Goal: Task Accomplishment & Management: Complete application form

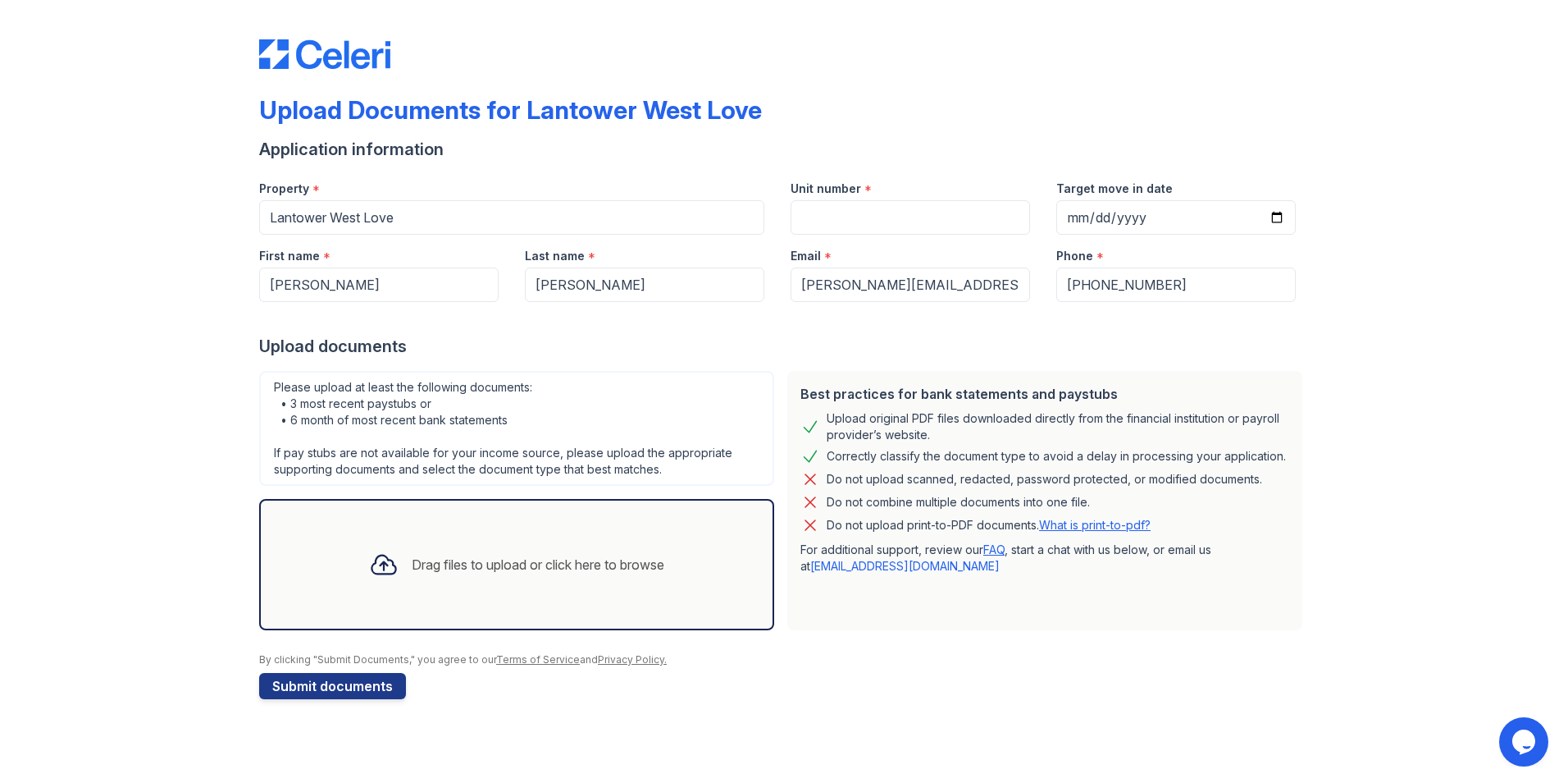
click at [624, 569] on div "Drag files to upload or click here to browse" at bounding box center [538, 565] width 253 height 20
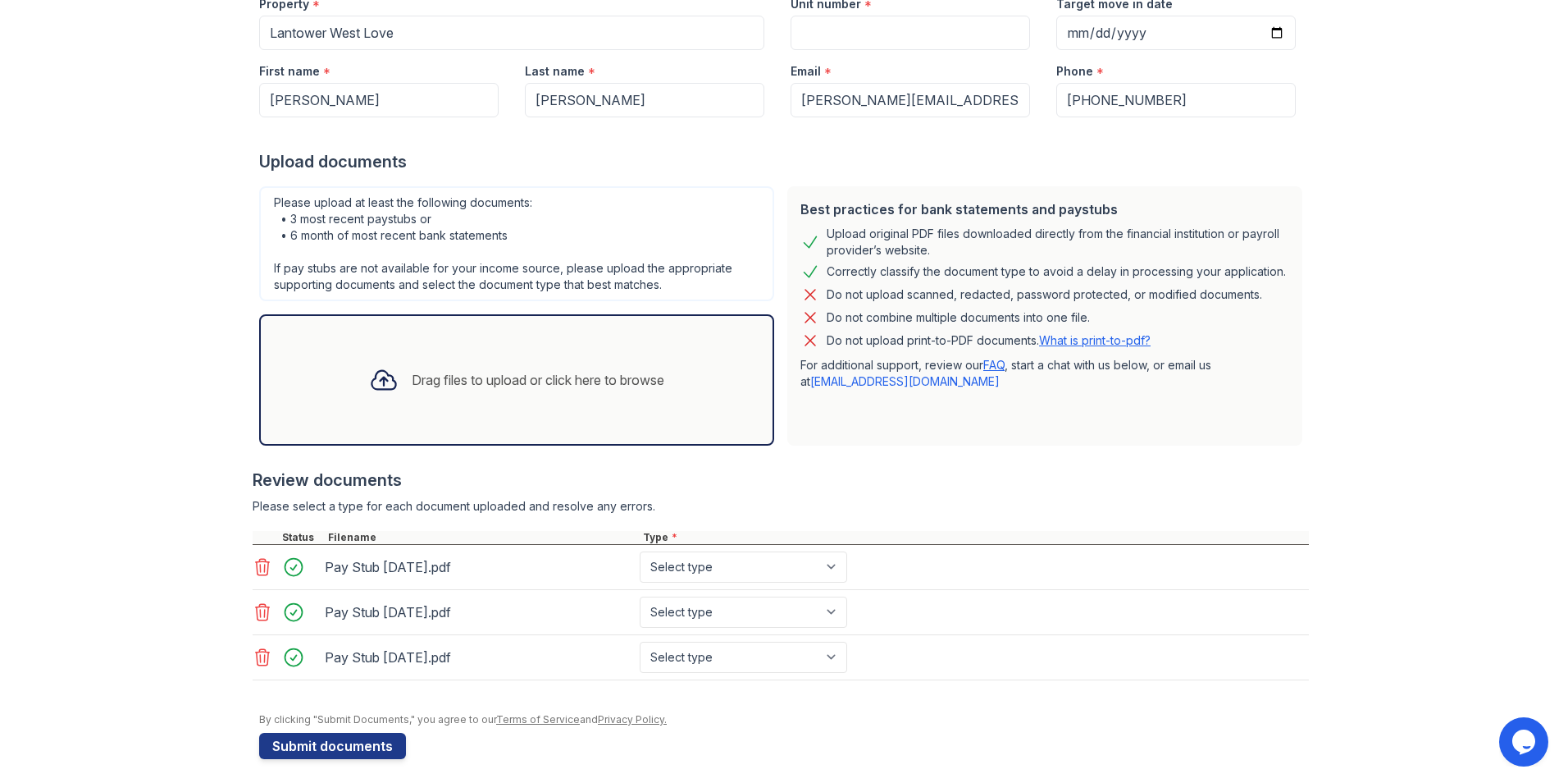
scroll to position [194, 0]
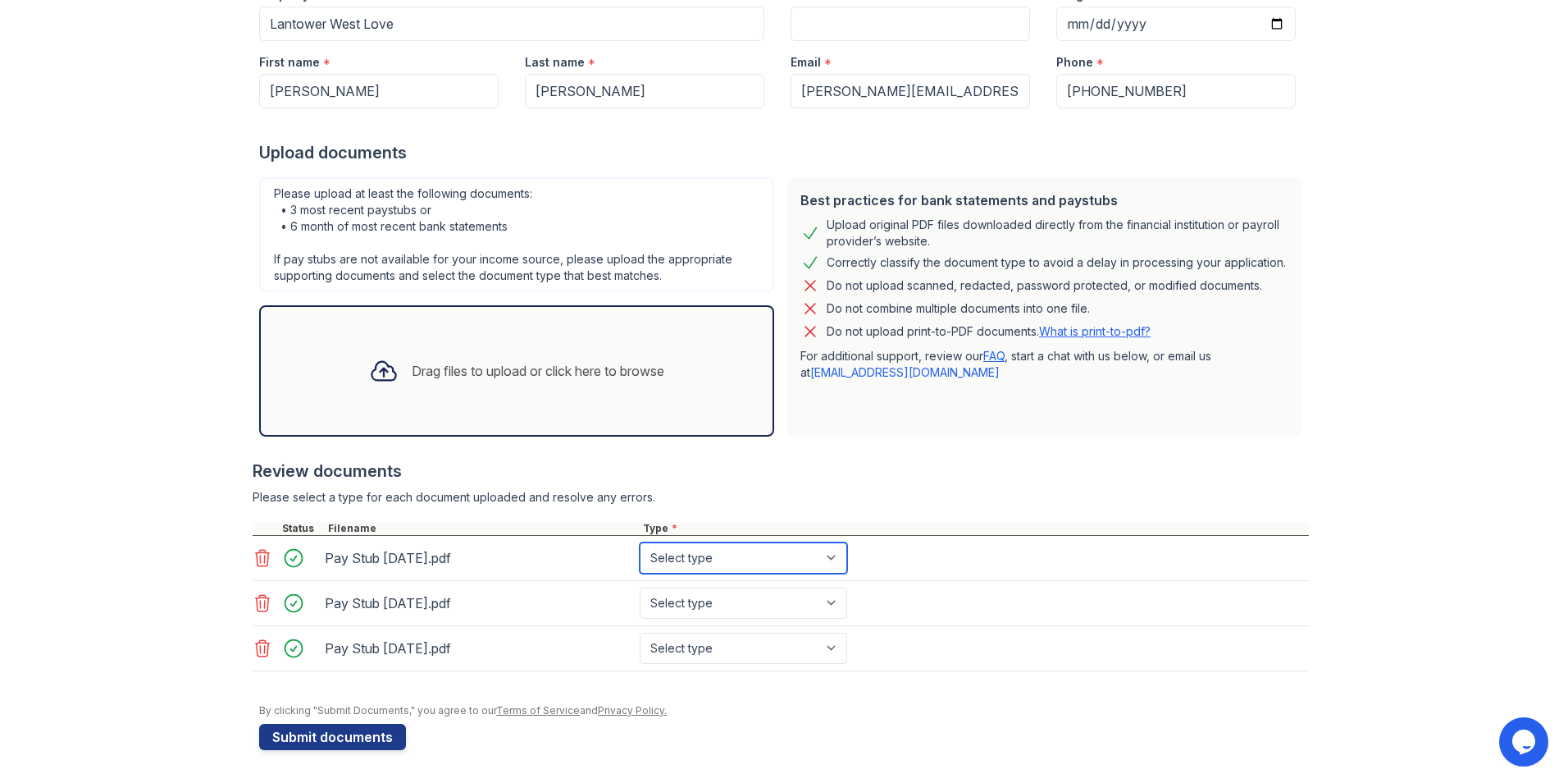
click at [838, 560] on select "Select type Paystub Bank Statement Offer Letter Tax Documents Benefit Award Let…" at bounding box center [744, 557] width 207 height 31
select select "paystub"
click at [640, 542] on select "Select type Paystub Bank Statement Offer Letter Tax Documents Benefit Award Let…" at bounding box center [744, 557] width 207 height 31
click at [827, 597] on select "Select type Paystub Bank Statement Offer Letter Tax Documents Benefit Award Let…" at bounding box center [744, 603] width 207 height 31
select select "paystub"
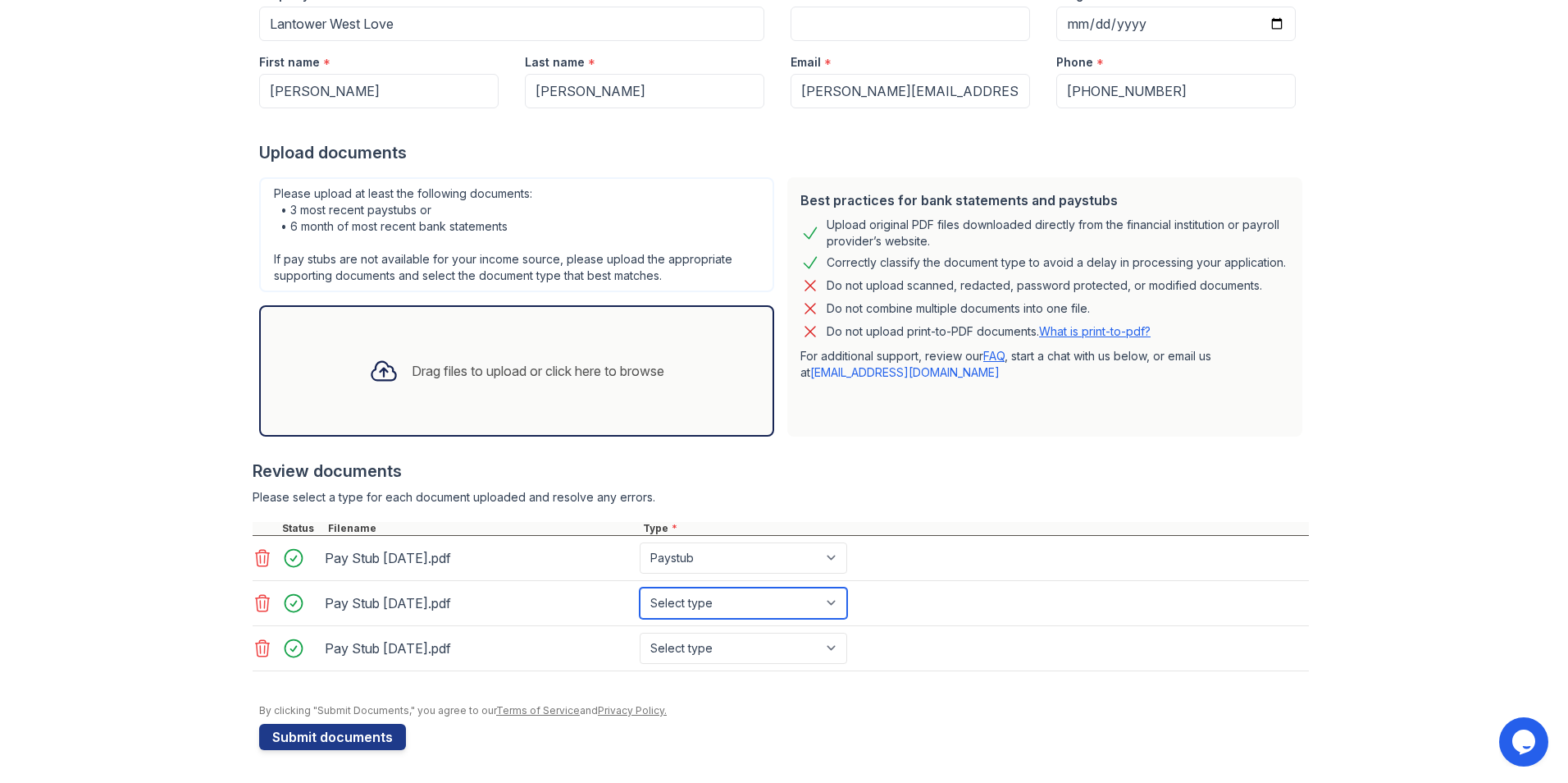
click at [640, 587] on select "Select type Paystub Bank Statement Offer Letter Tax Documents Benefit Award Let…" at bounding box center [744, 603] width 207 height 31
click at [820, 598] on select "Select type Paystub Bank Statement Offer Letter Tax Documents Benefit Award Let…" at bounding box center [744, 603] width 207 height 31
click at [821, 598] on select "Select type Paystub Bank Statement Offer Letter Tax Documents Benefit Award Let…" at bounding box center [744, 603] width 207 height 31
click at [832, 640] on select "Select type Paystub Bank Statement Offer Letter Tax Documents Benefit Award Let…" at bounding box center [744, 648] width 207 height 31
select select "paystub"
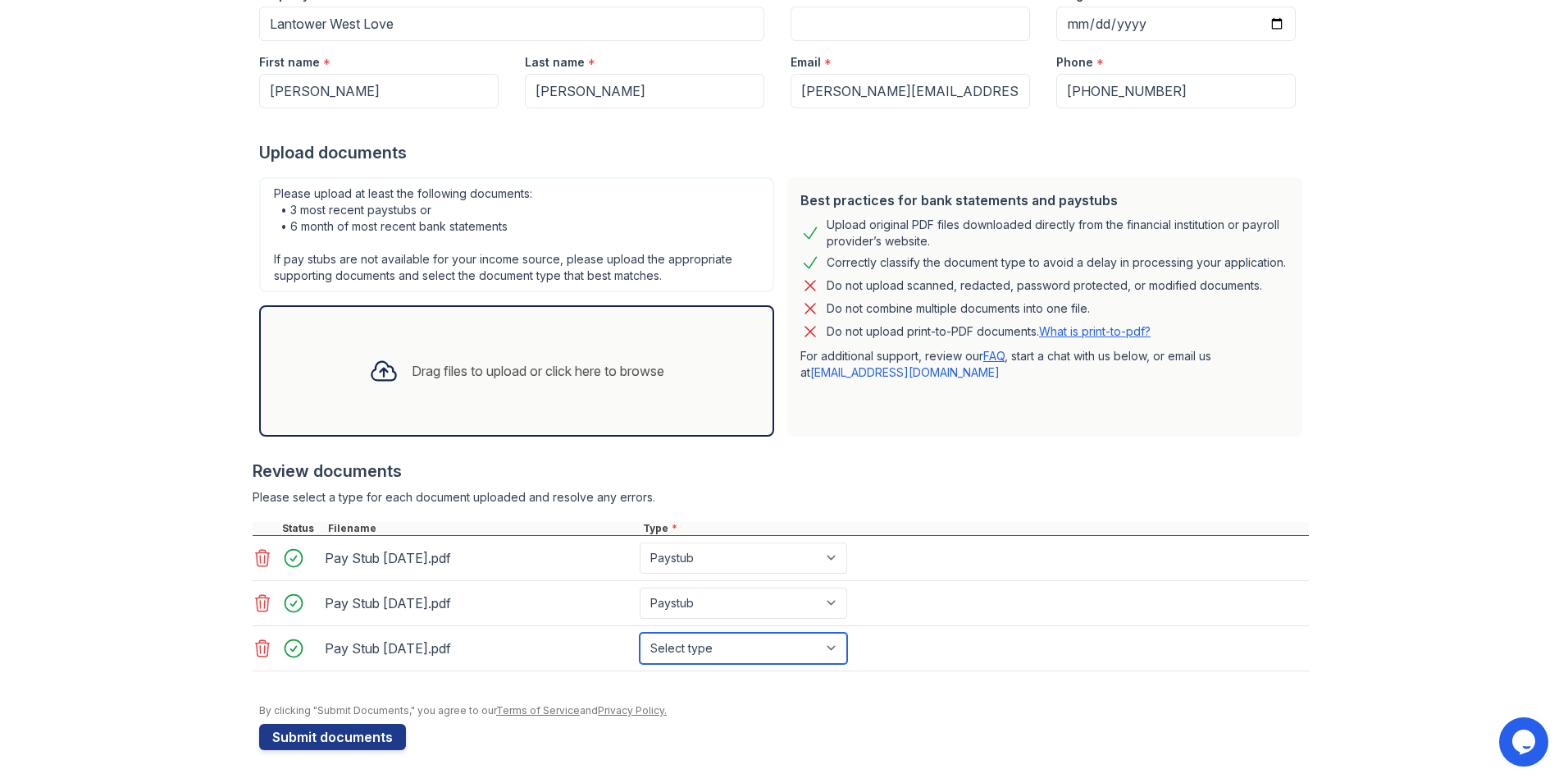
click at [640, 633] on select "Select type Paystub Bank Statement Offer Letter Tax Documents Benefit Award Let…" at bounding box center [744, 648] width 207 height 31
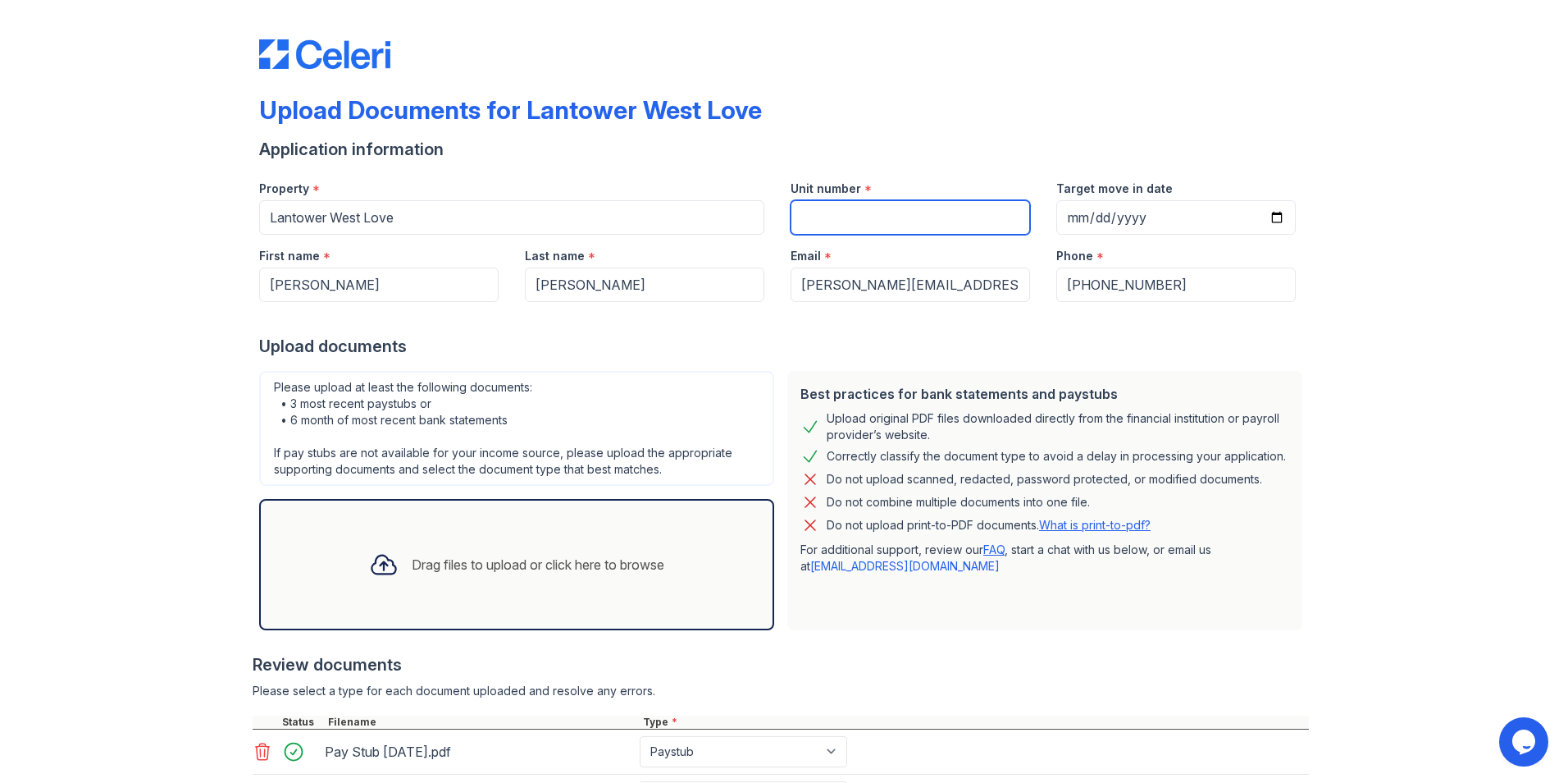
click at [894, 213] on input "Unit number" at bounding box center [910, 217] width 239 height 35
type input "317"
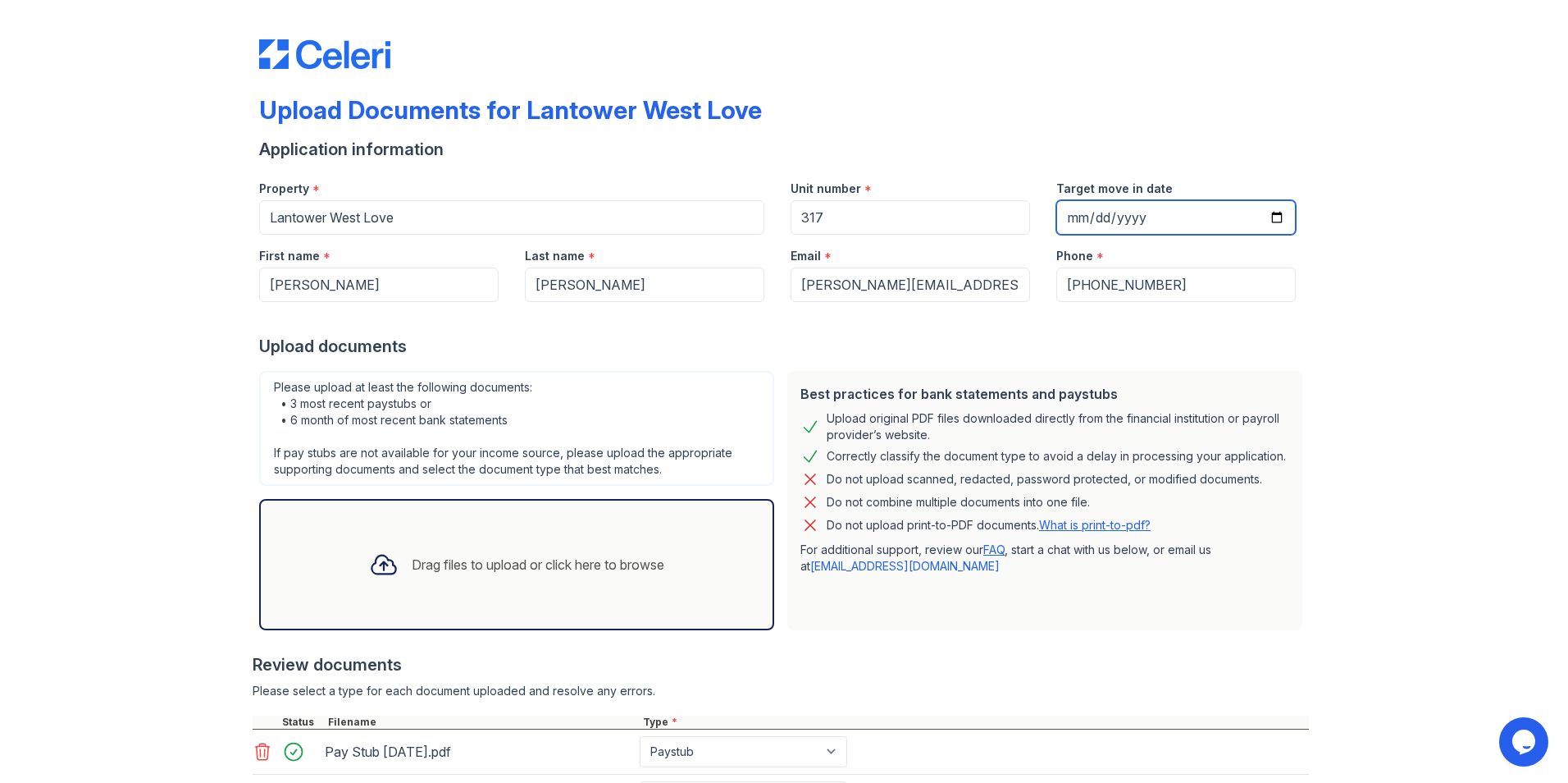
click at [1074, 207] on input "Target move in date" at bounding box center [1175, 217] width 239 height 35
type input "[DATE]"
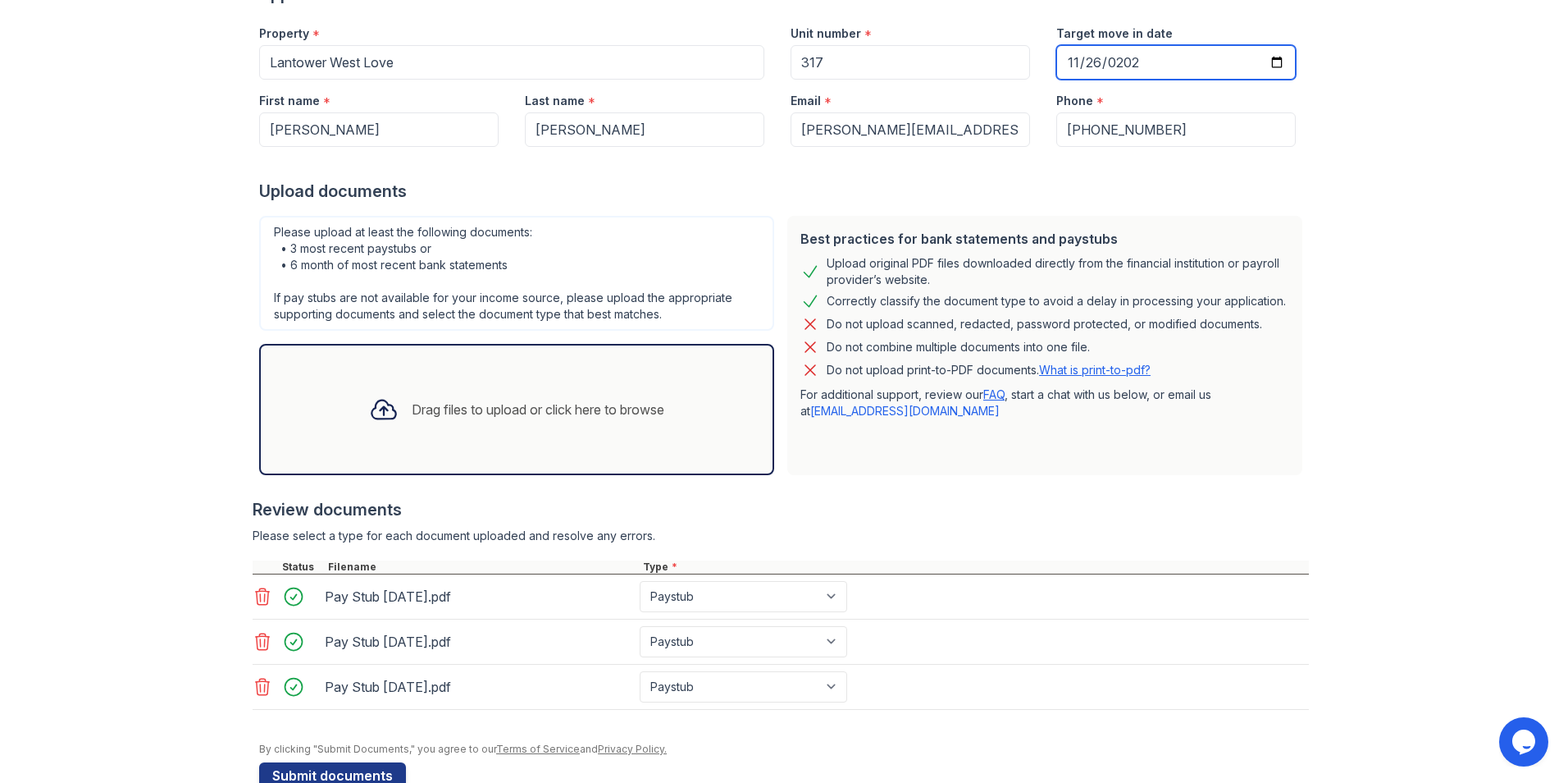
scroll to position [194, 0]
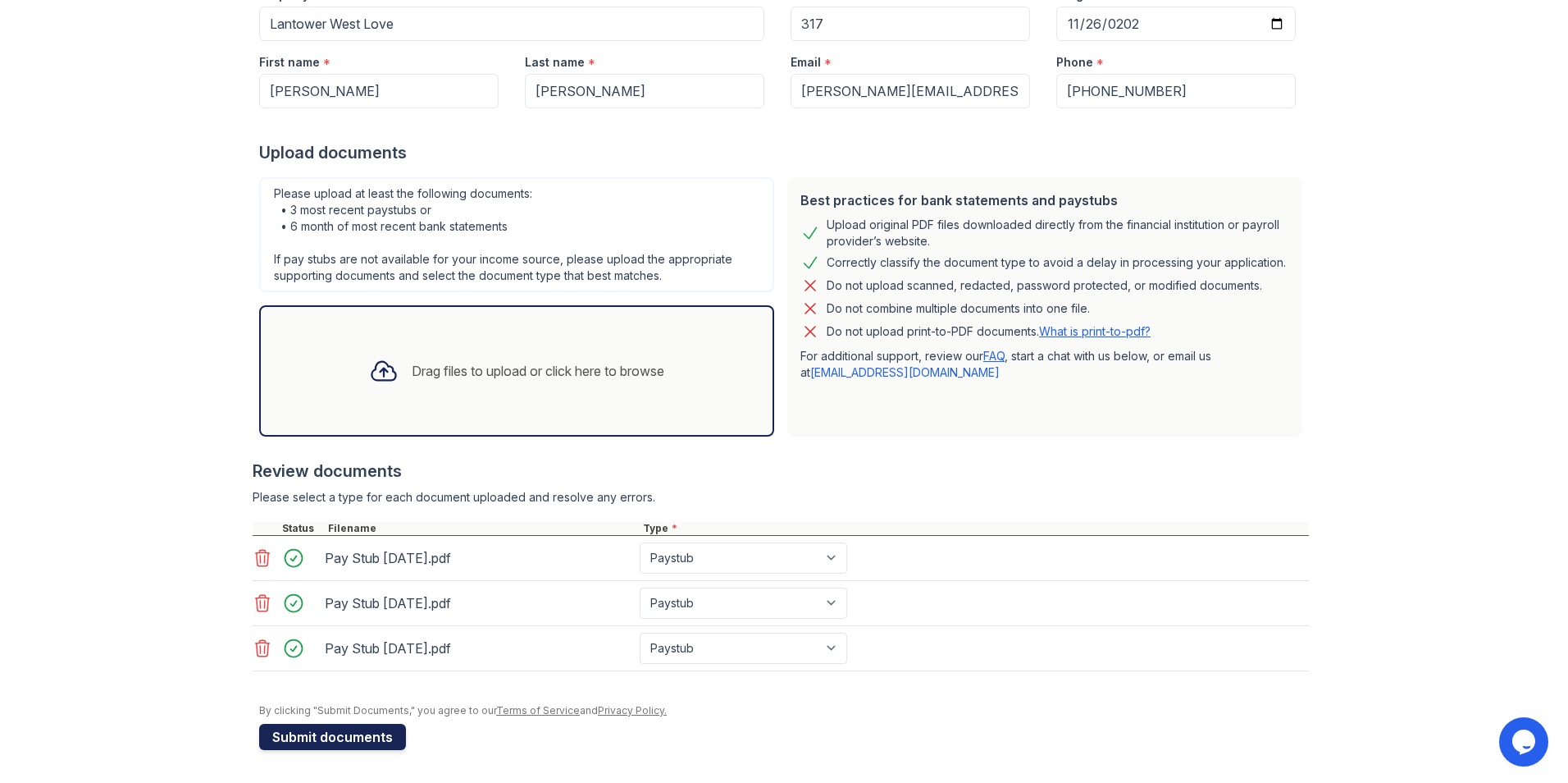
click at [321, 738] on button "Submit documents" at bounding box center [332, 737] width 146 height 26
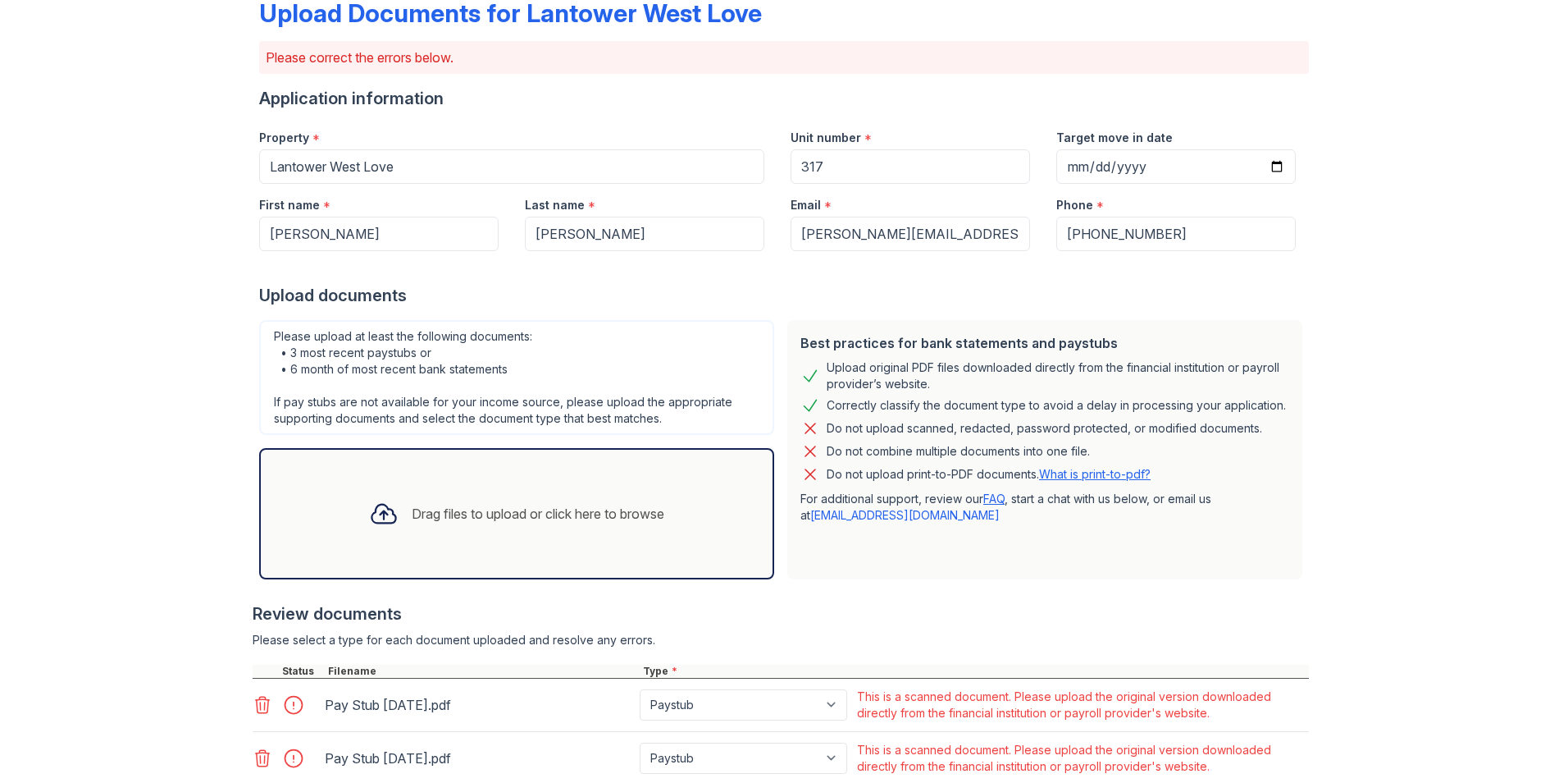
scroll to position [265, 0]
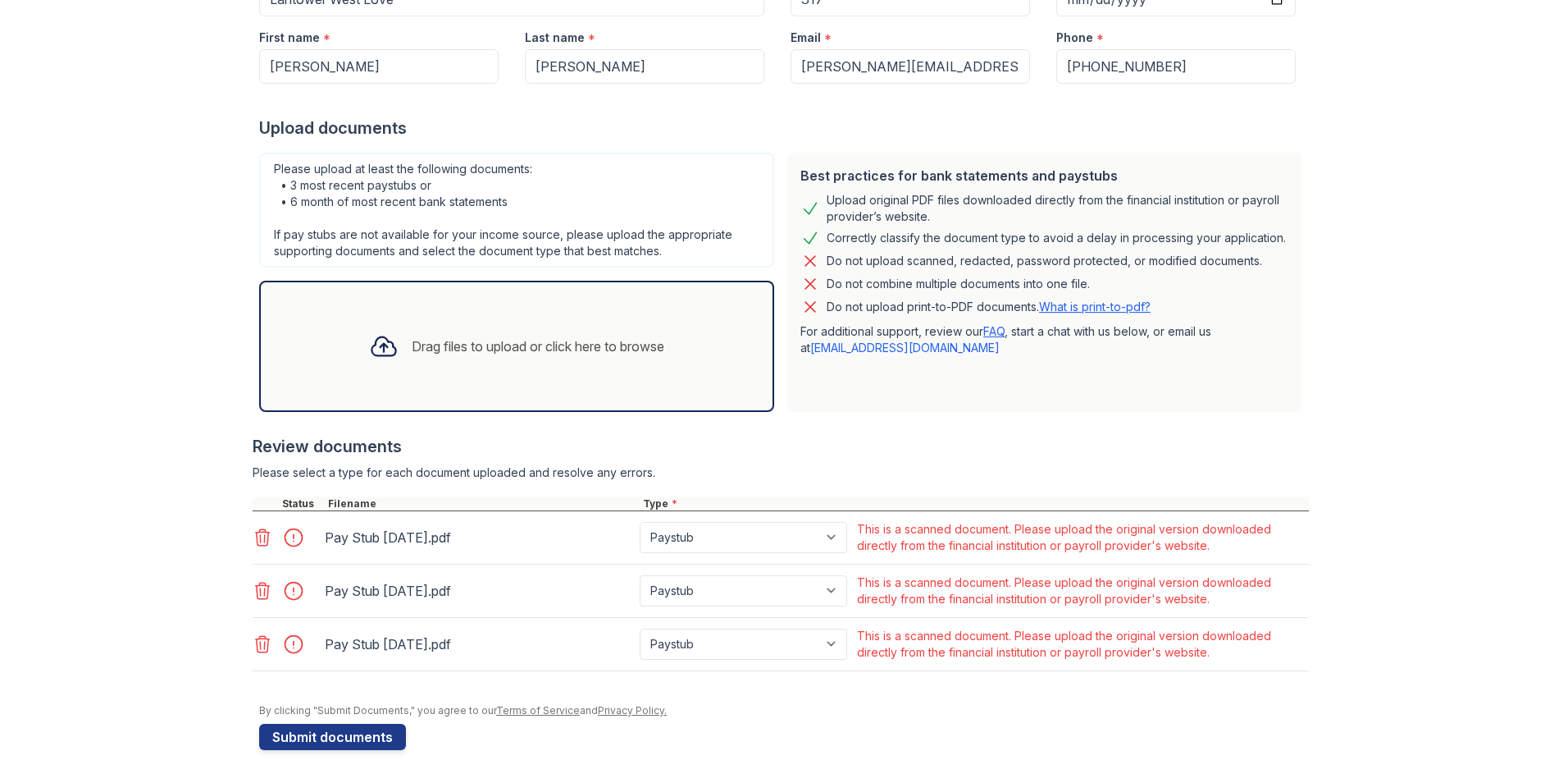
click at [255, 534] on icon at bounding box center [263, 537] width 20 height 20
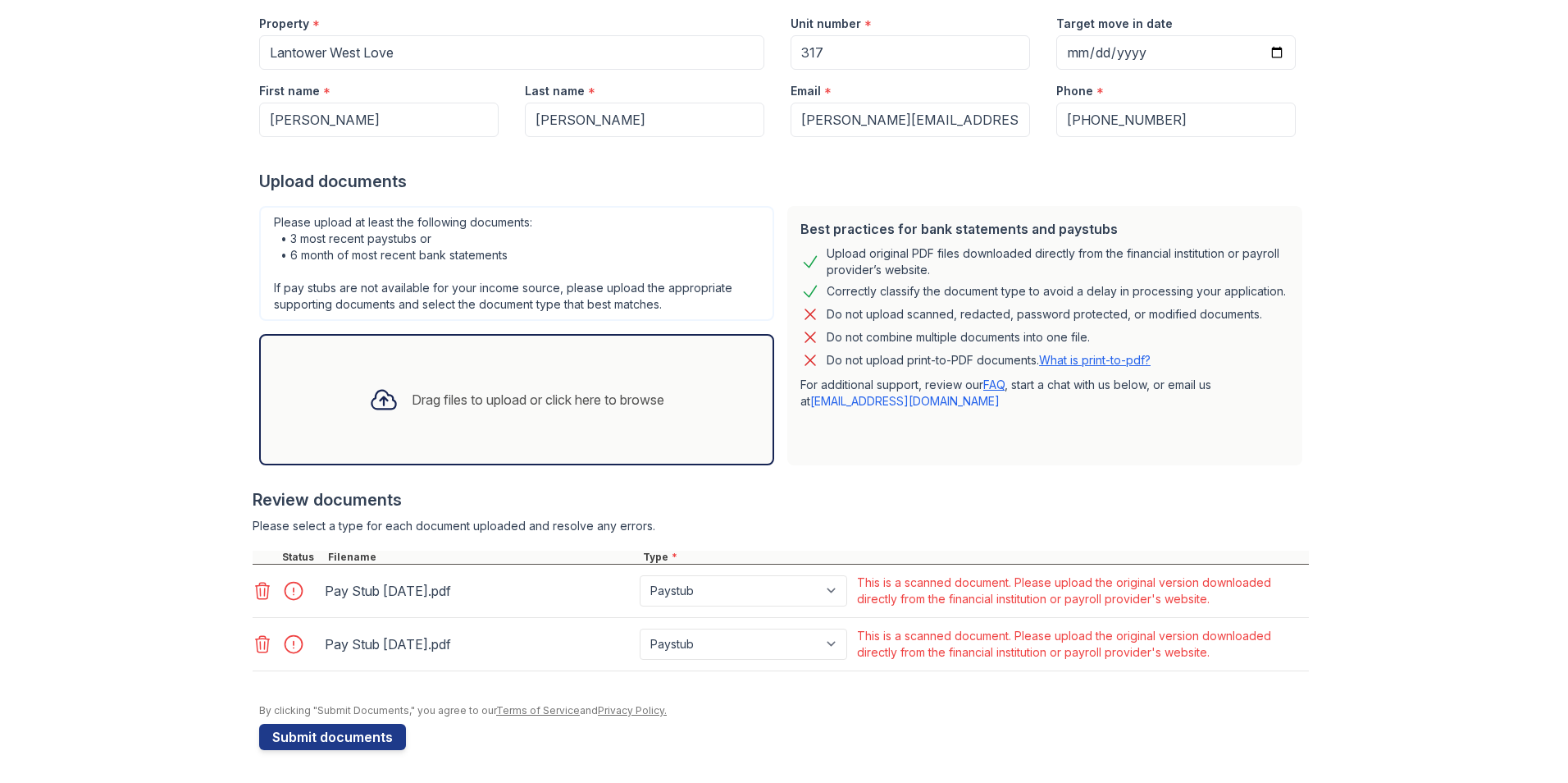
click at [256, 592] on icon at bounding box center [263, 591] width 20 height 20
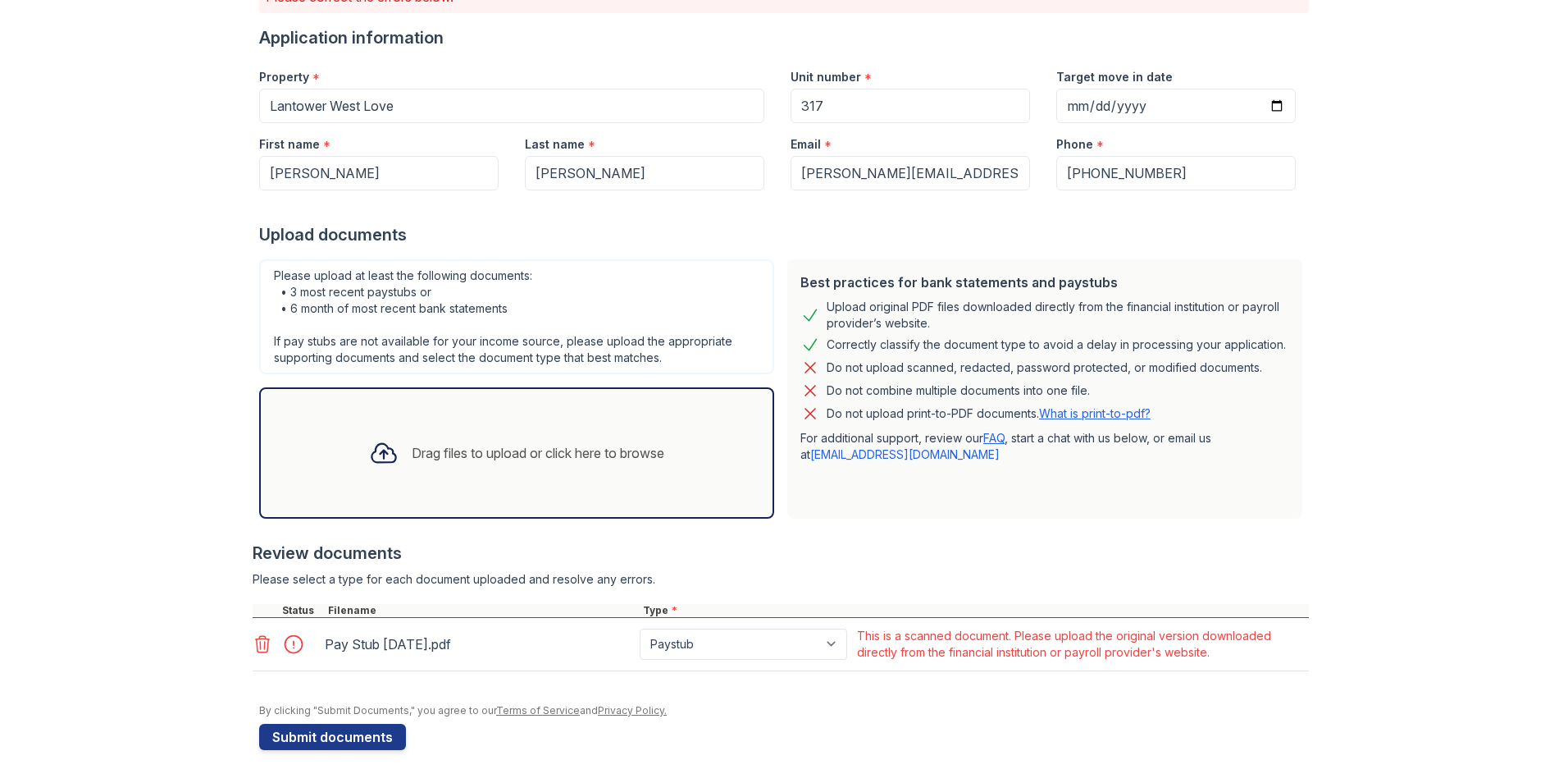
click at [256, 642] on icon at bounding box center [263, 644] width 20 height 20
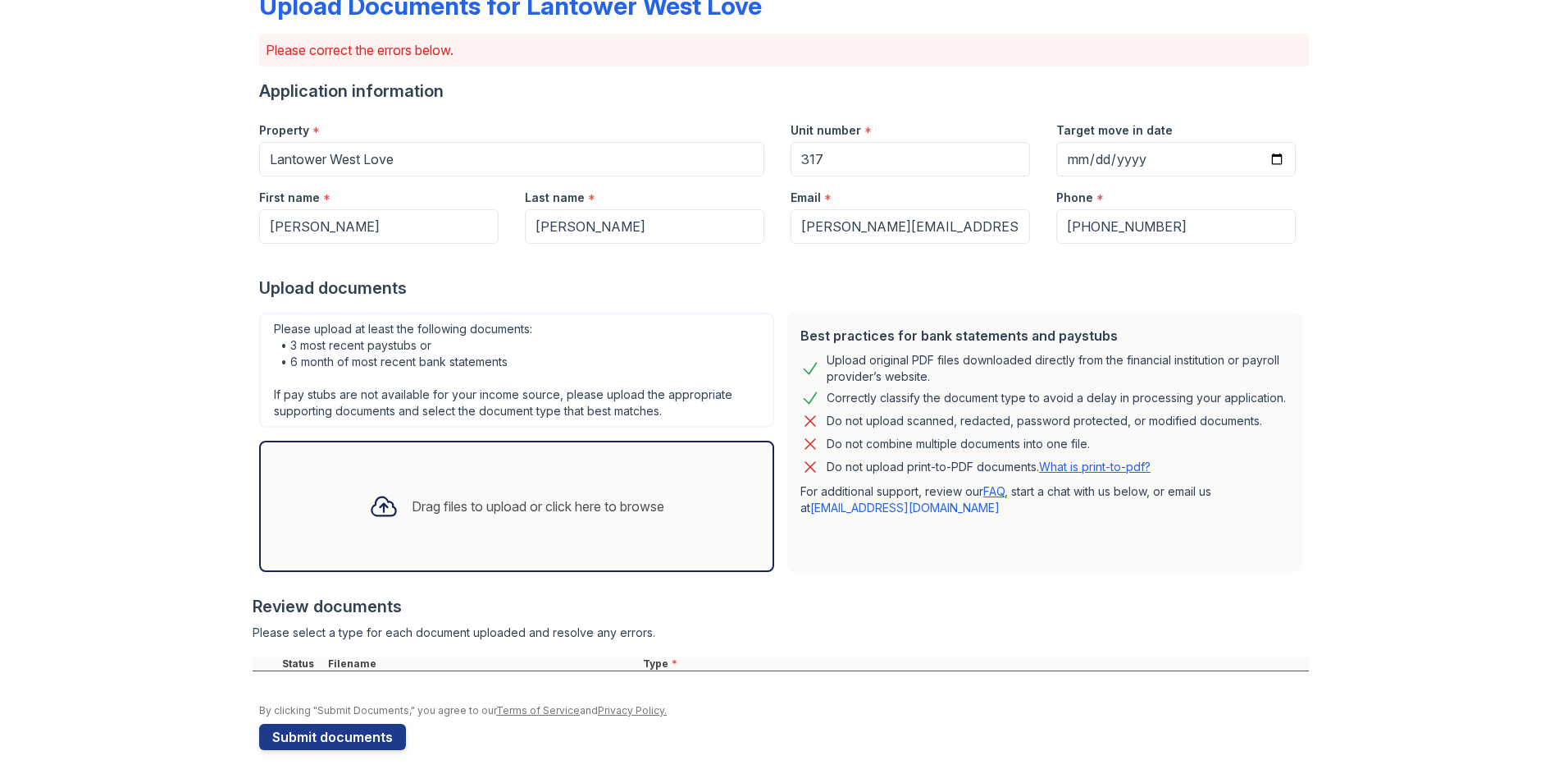
click at [385, 531] on div "Drag files to upload or click here to browse" at bounding box center [517, 506] width 322 height 55
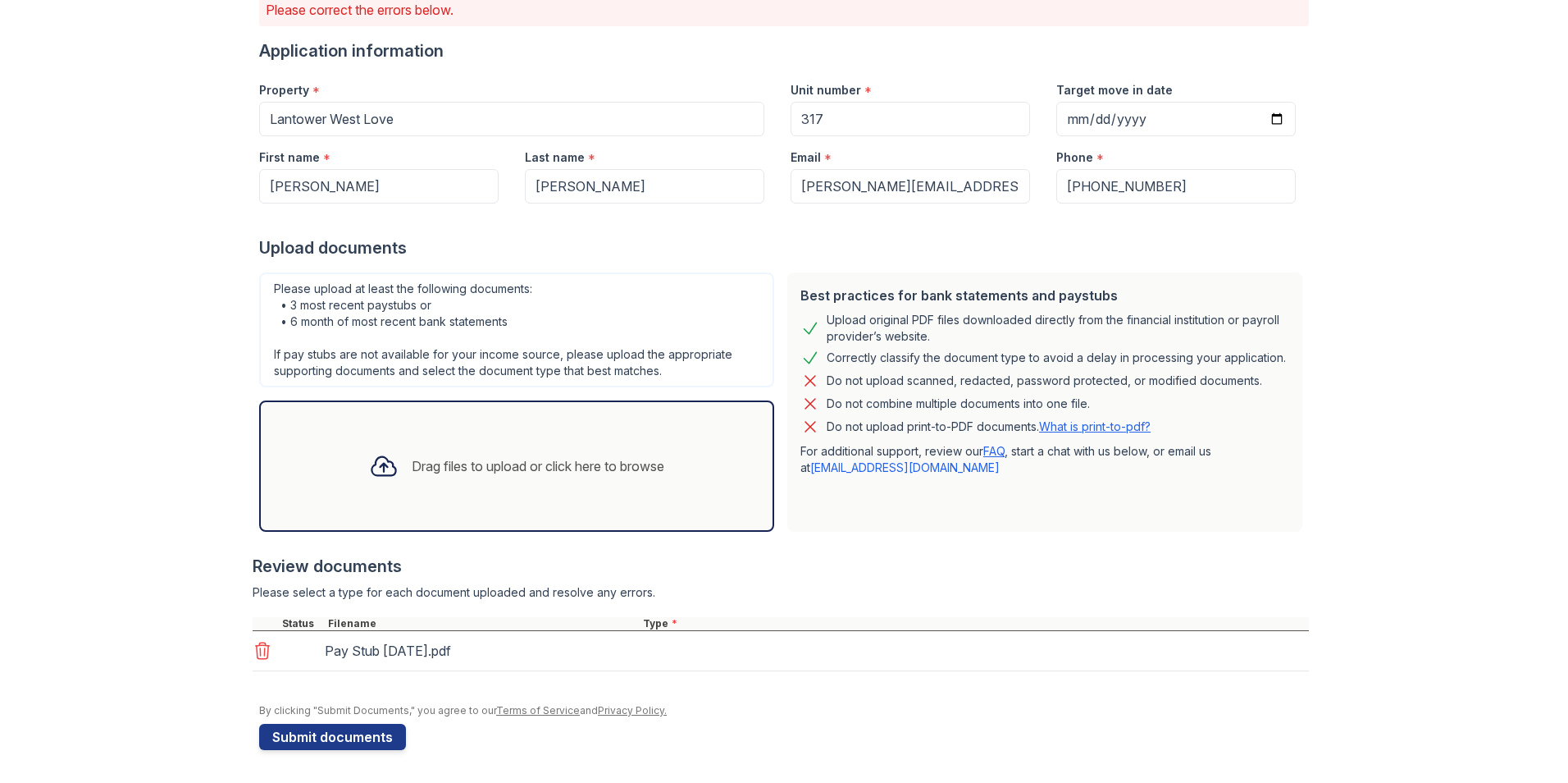
scroll to position [149, 0]
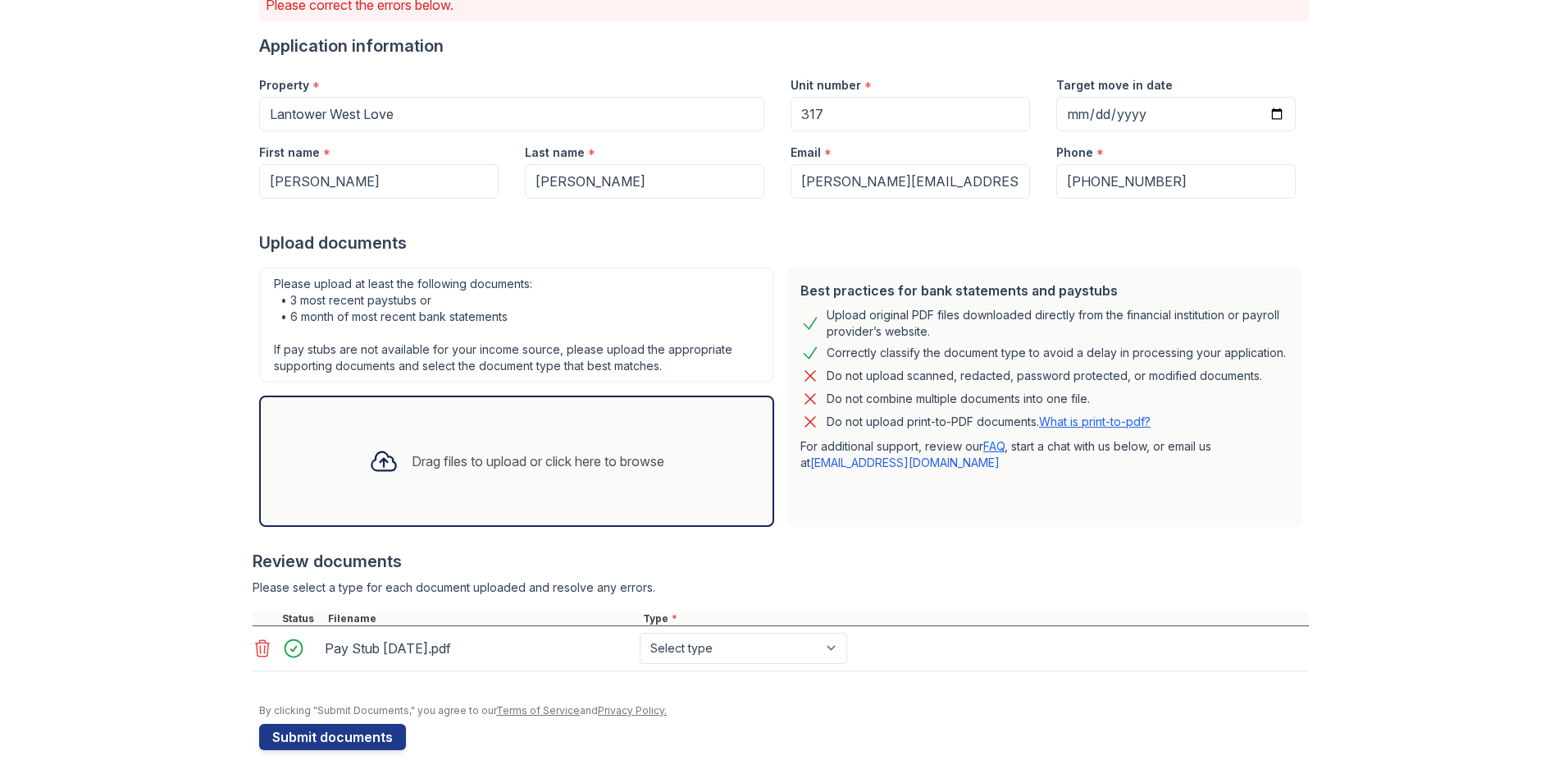
click at [661, 443] on div "Drag files to upload or click here to browse" at bounding box center [517, 460] width 322 height 55
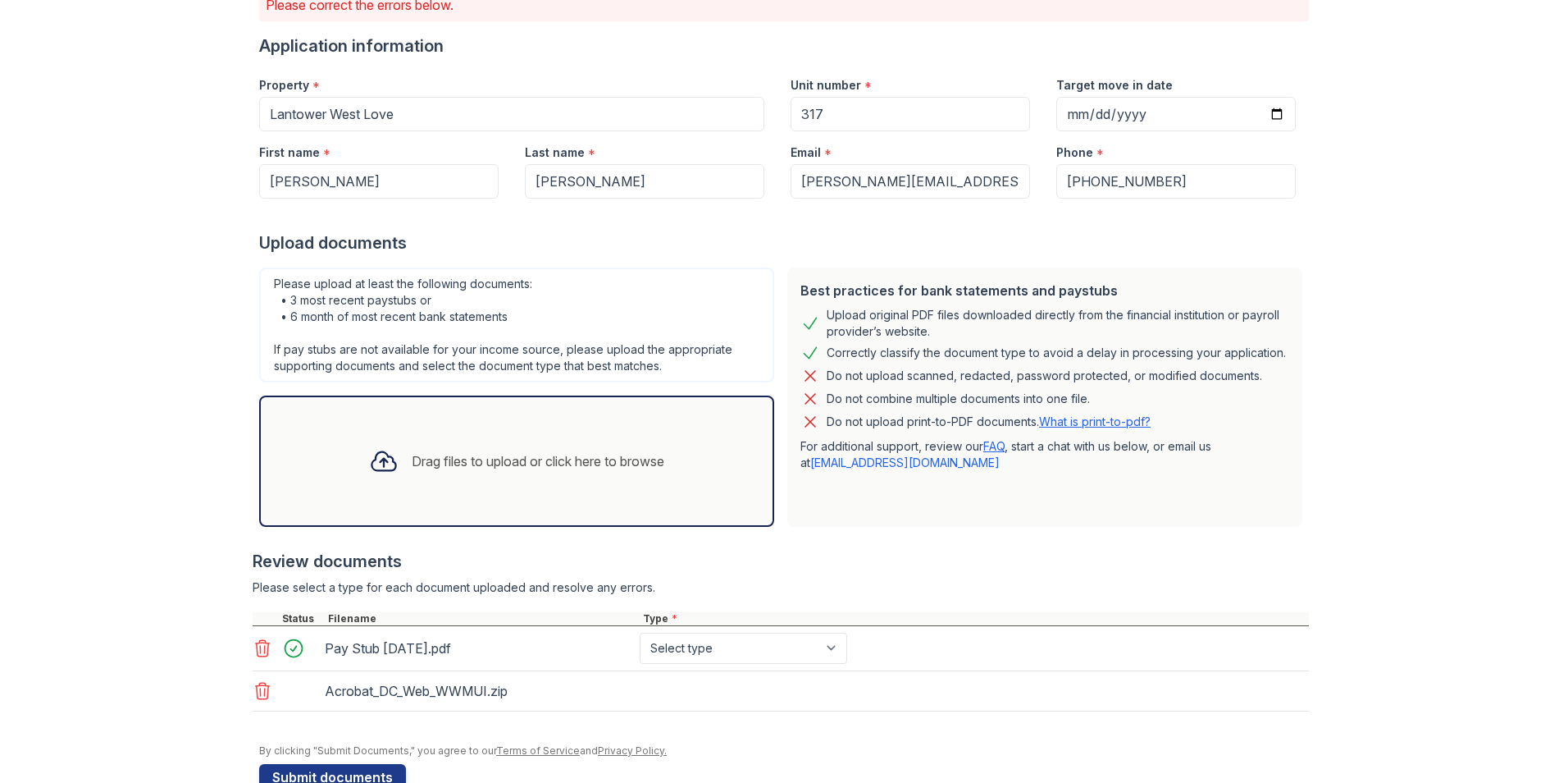
scroll to position [157, 0]
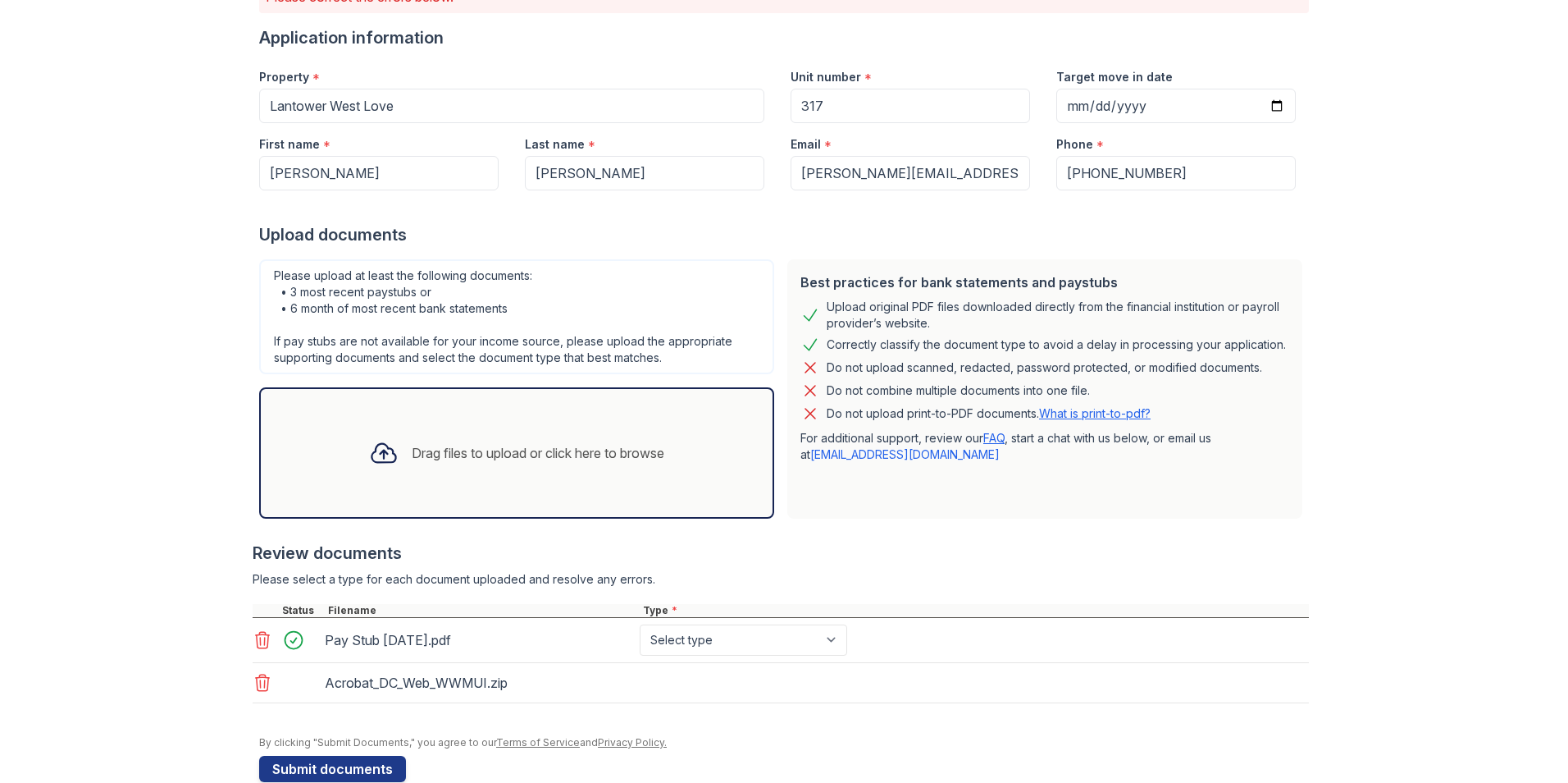
click at [265, 678] on icon at bounding box center [263, 683] width 20 height 20
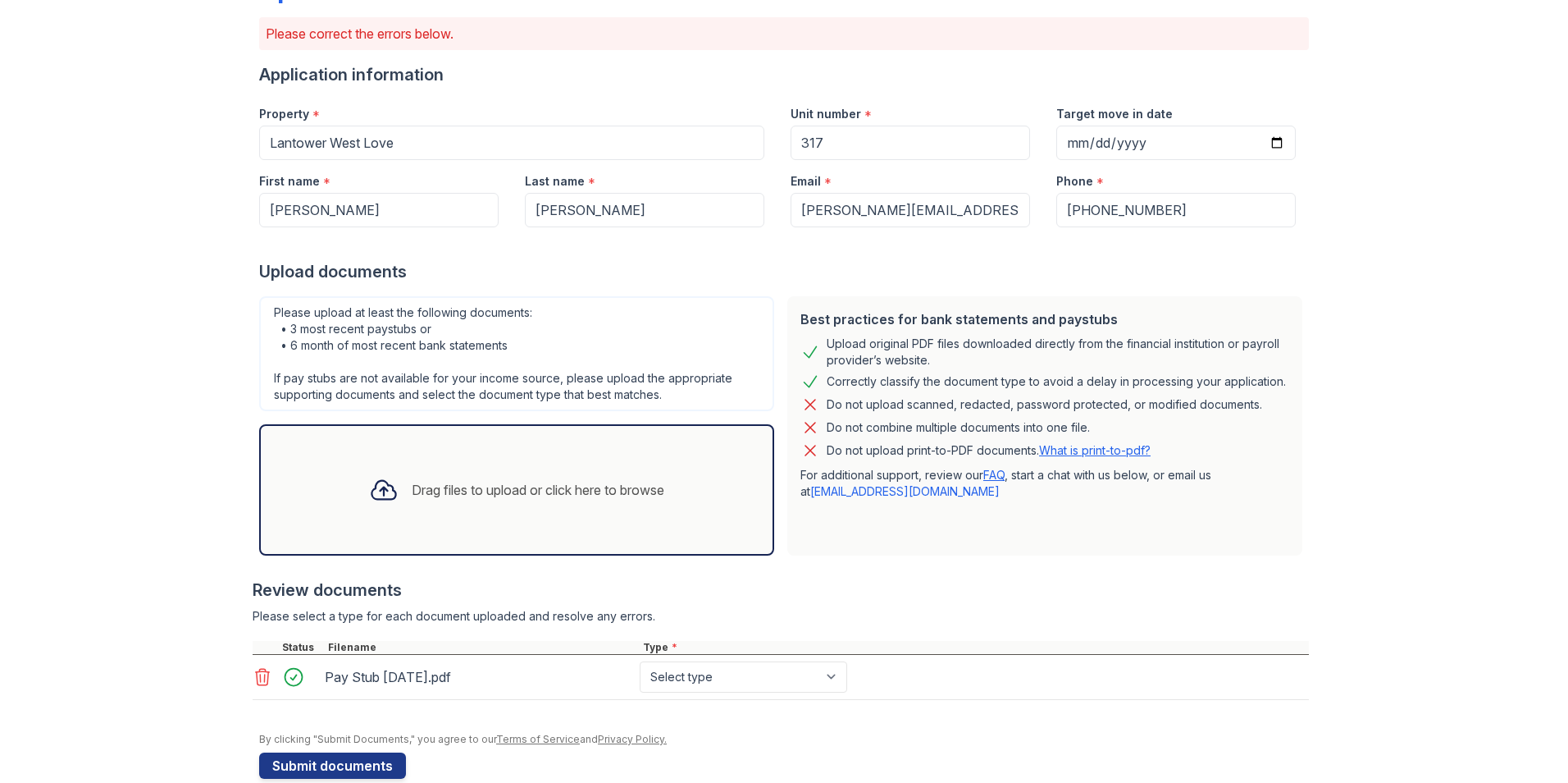
scroll to position [149, 0]
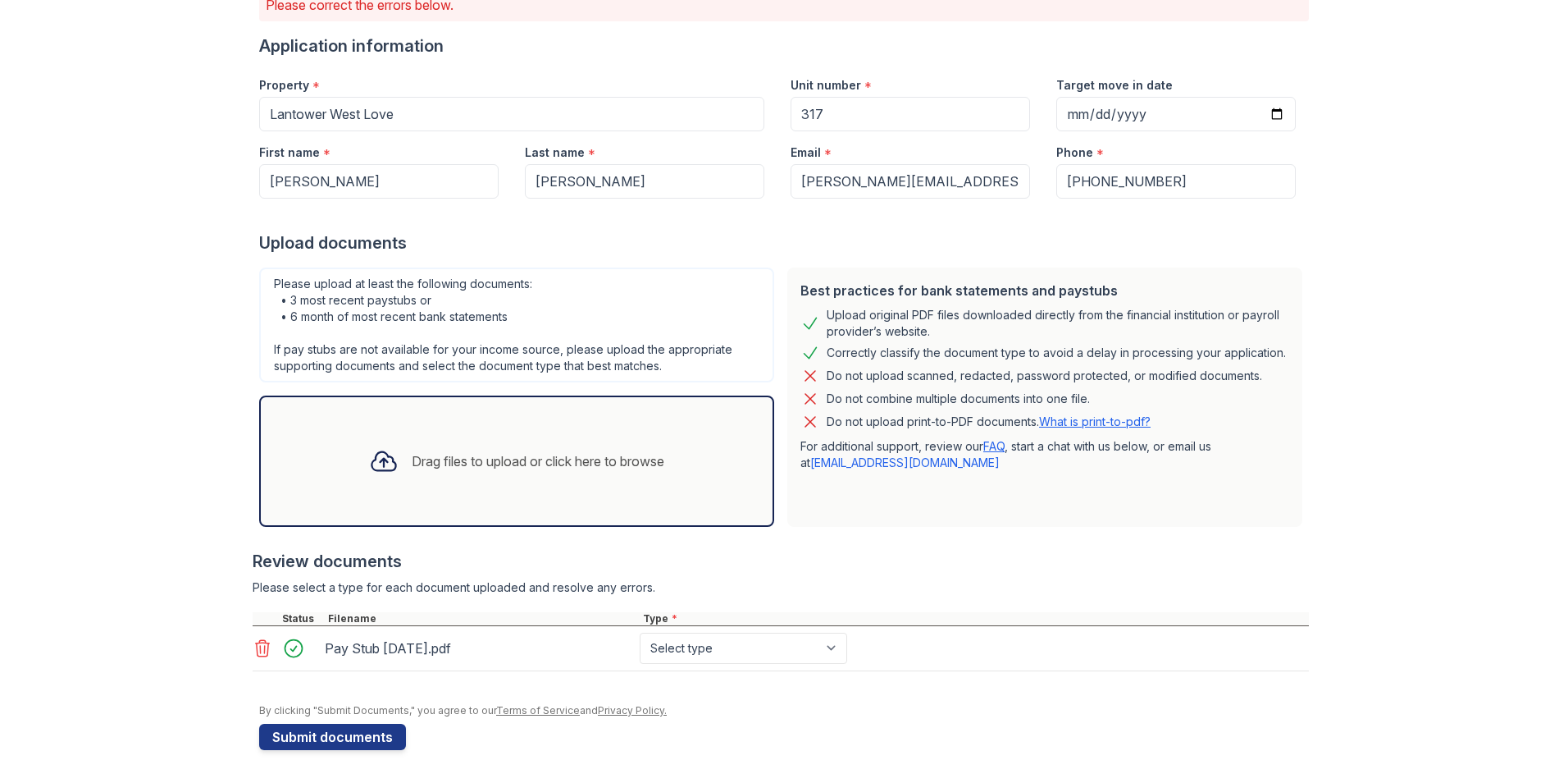
click at [562, 464] on div "Drag files to upload or click here to browse" at bounding box center [538, 461] width 253 height 20
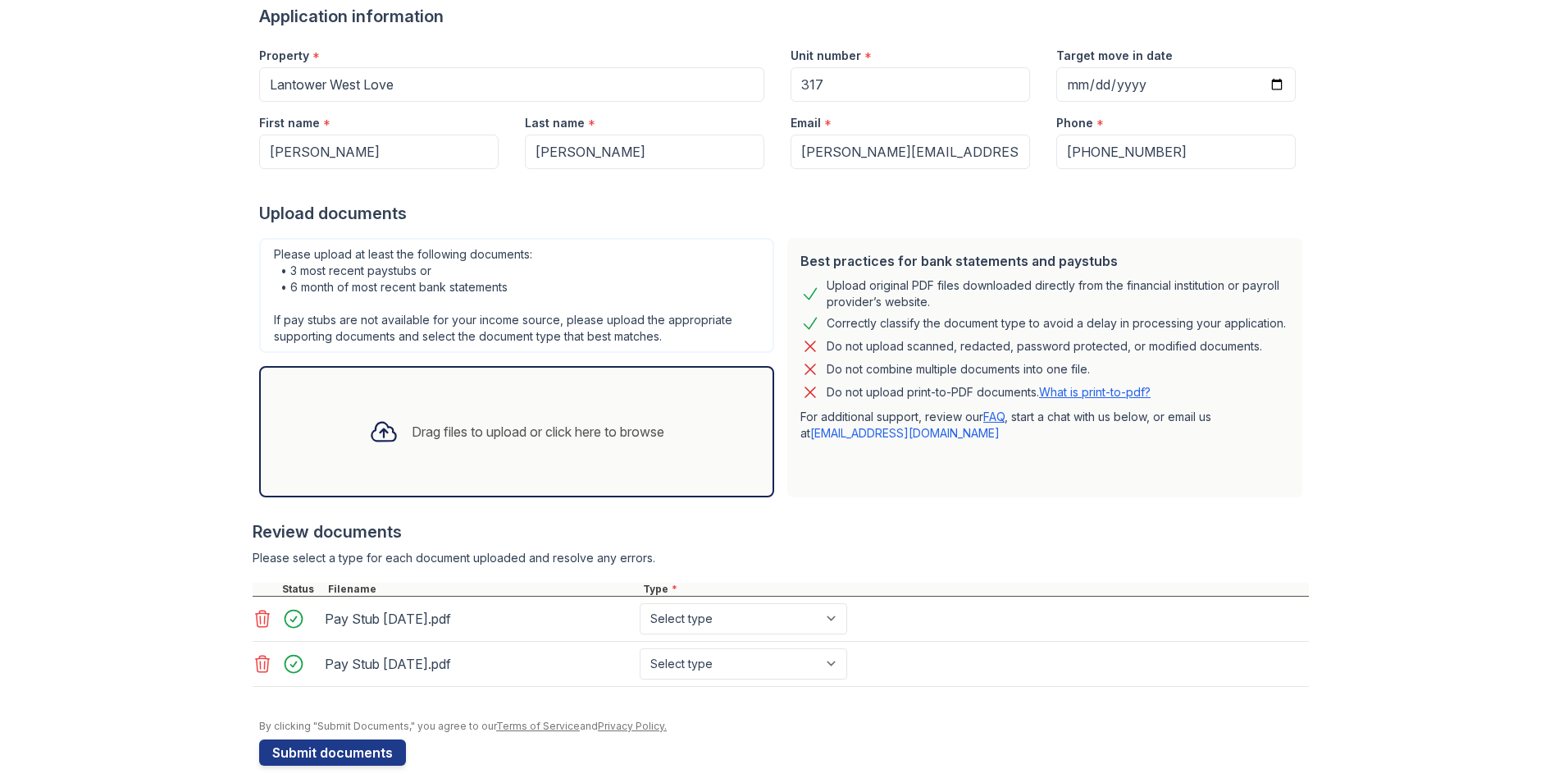
scroll to position [195, 0]
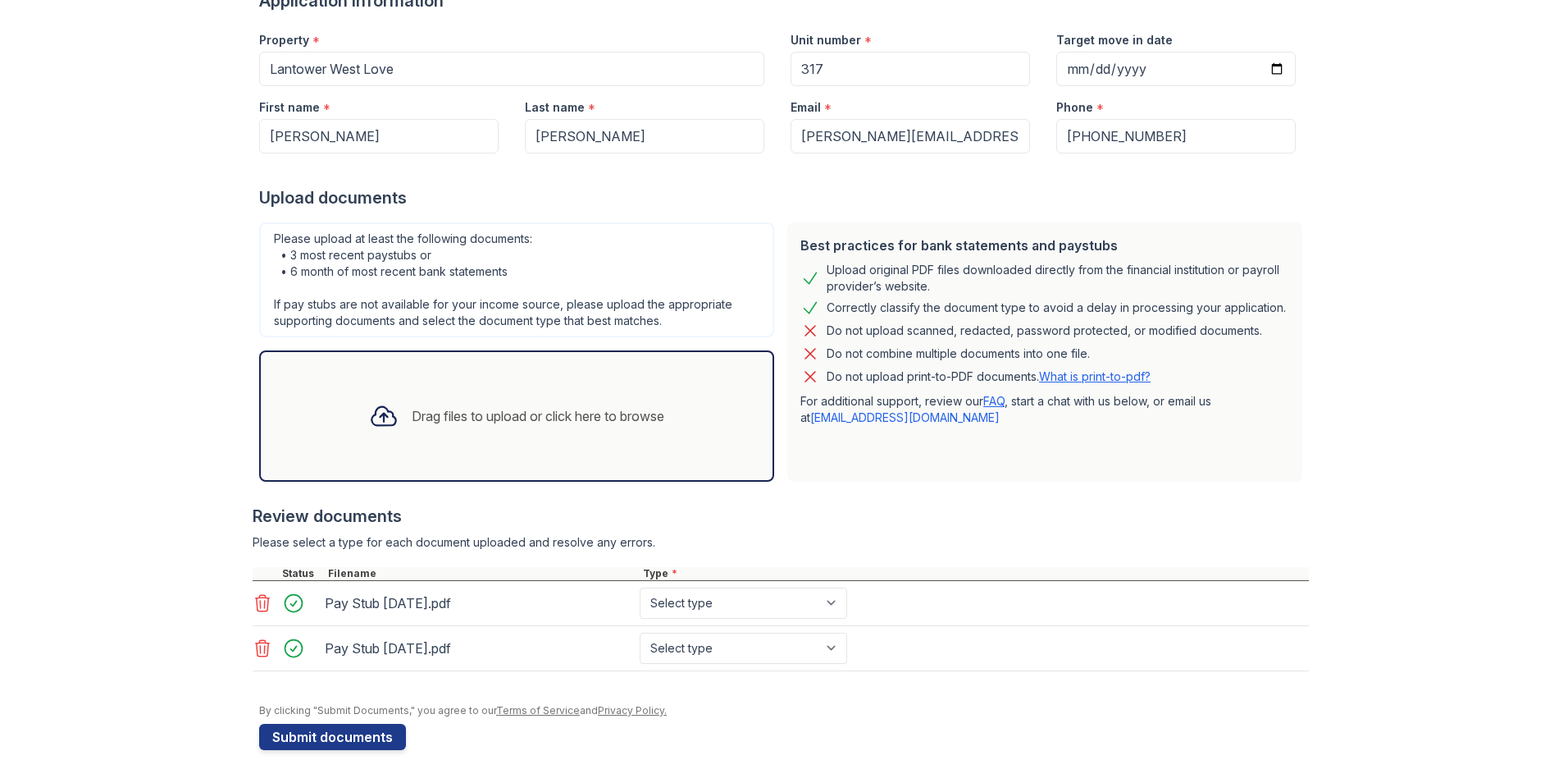
click at [433, 425] on div "Drag files to upload or click here to browse" at bounding box center [538, 417] width 253 height 20
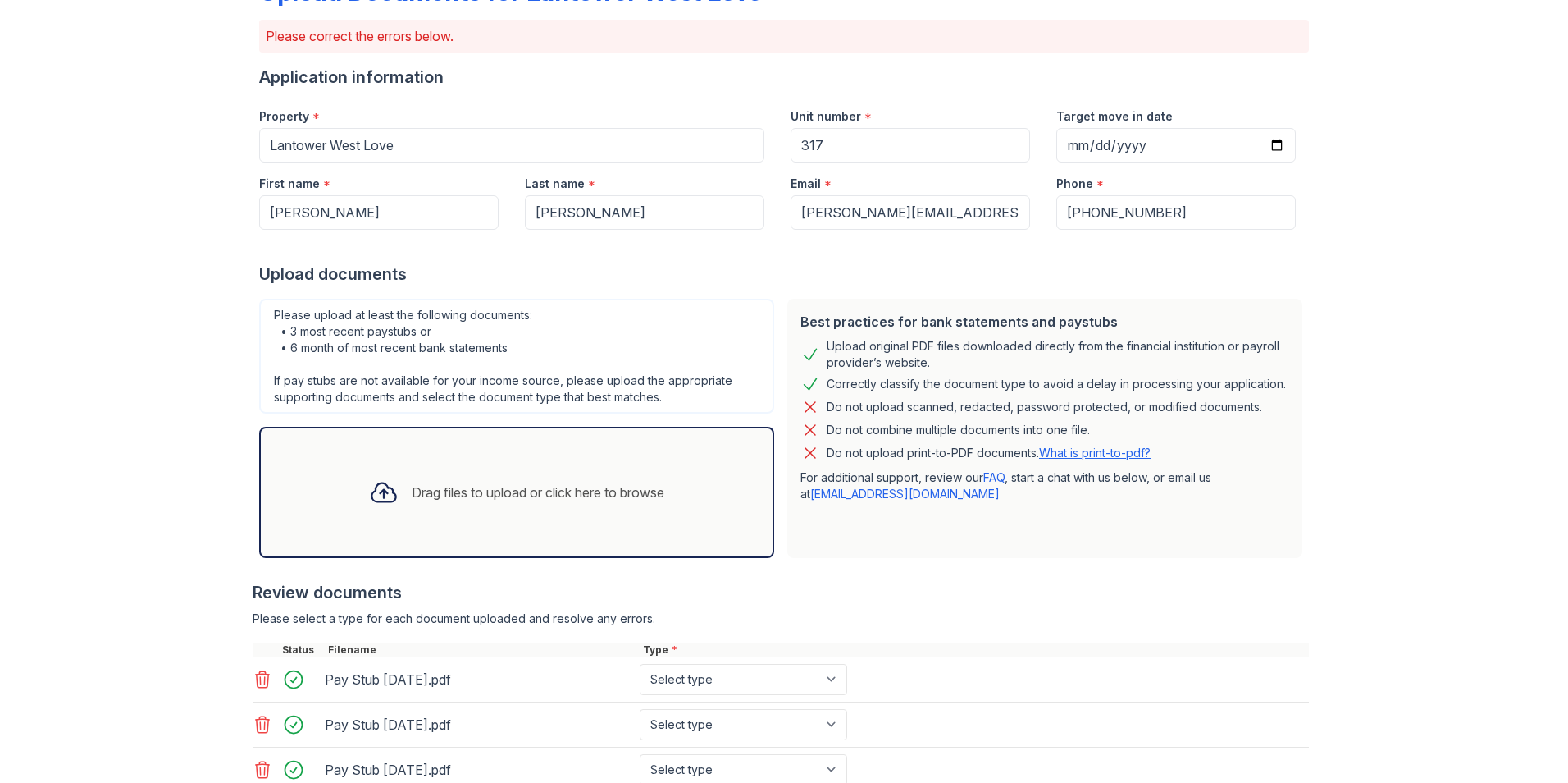
scroll to position [239, 0]
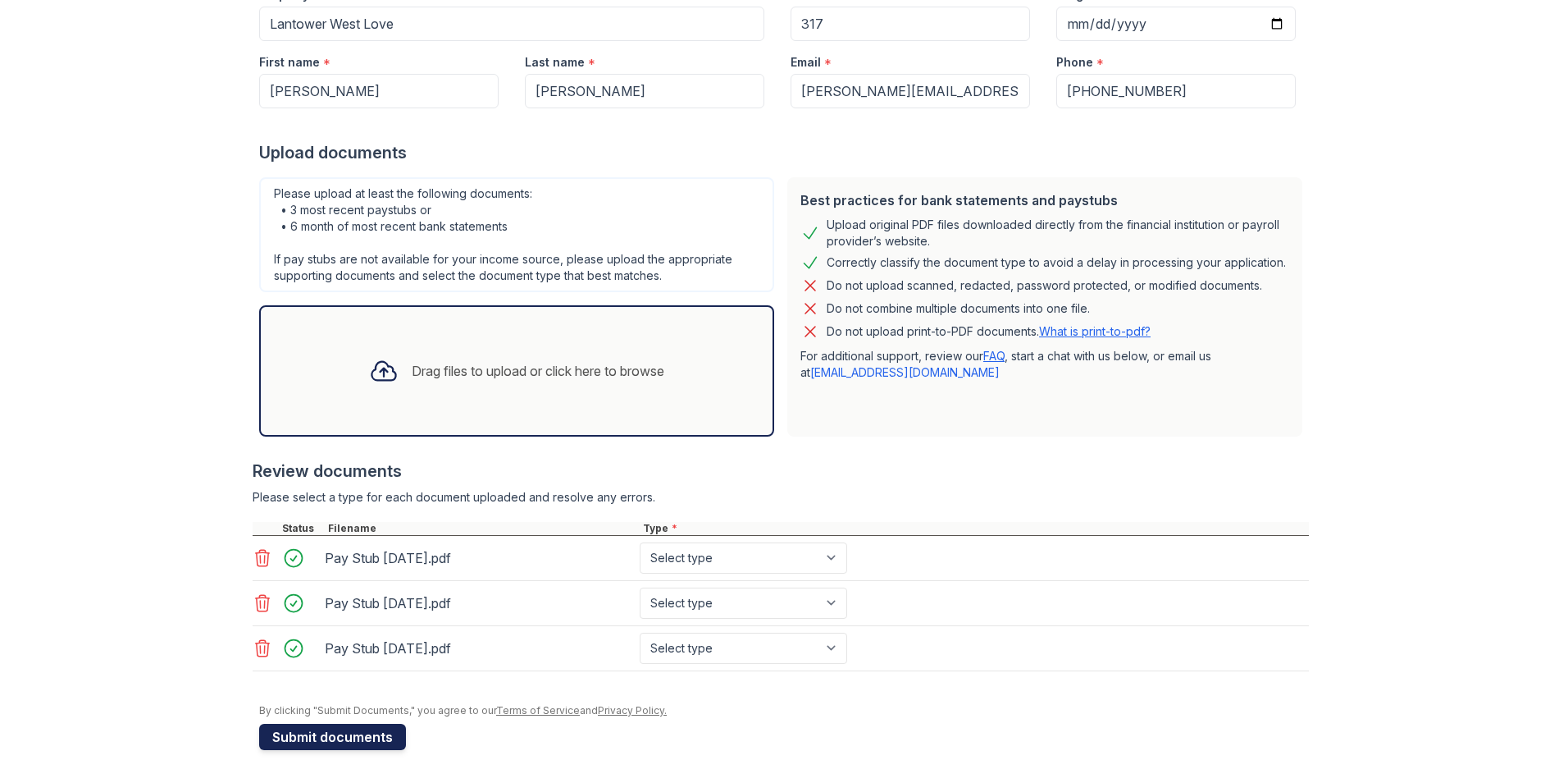
click at [332, 738] on button "Submit documents" at bounding box center [332, 737] width 146 height 26
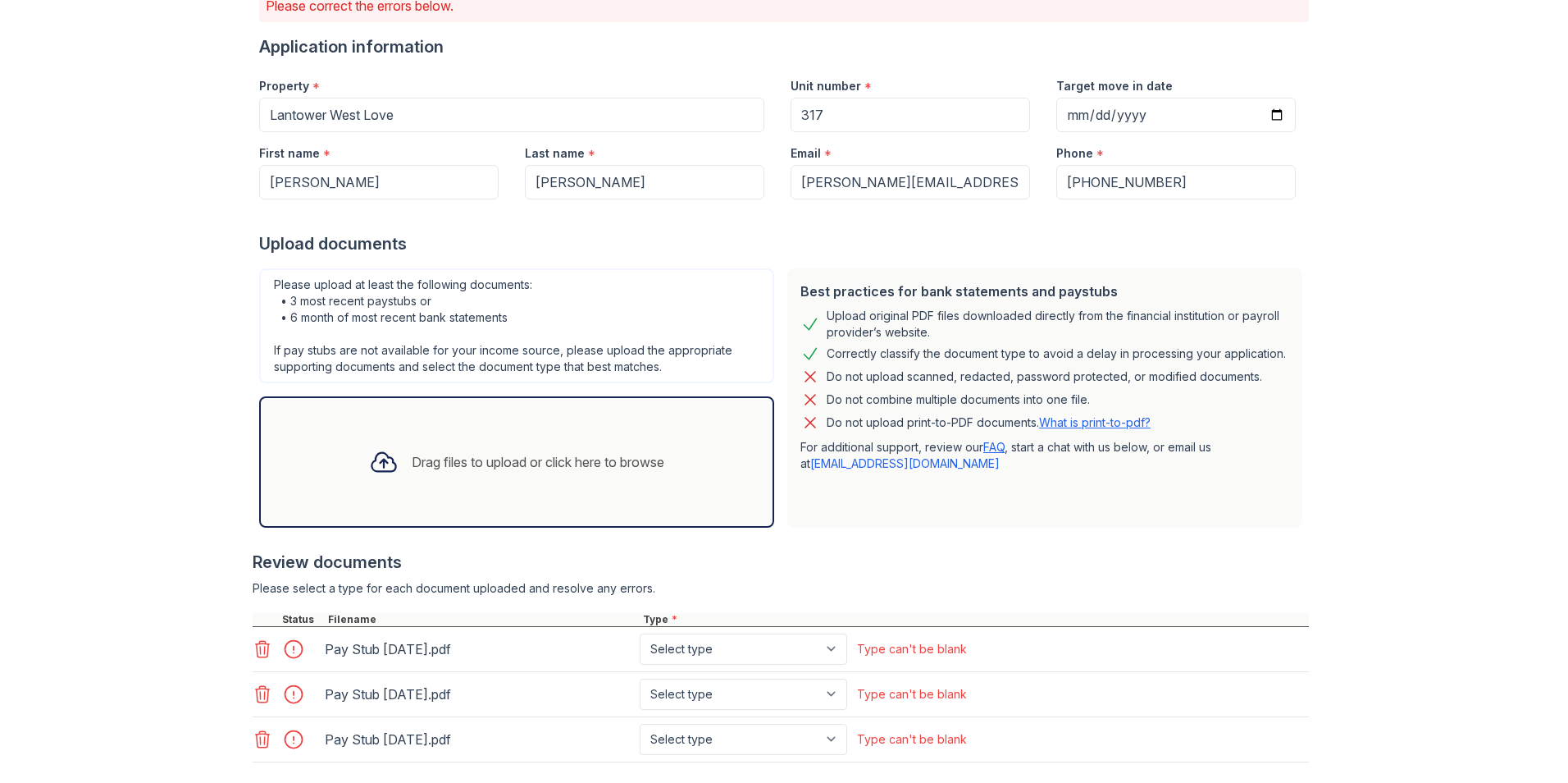
scroll to position [292, 0]
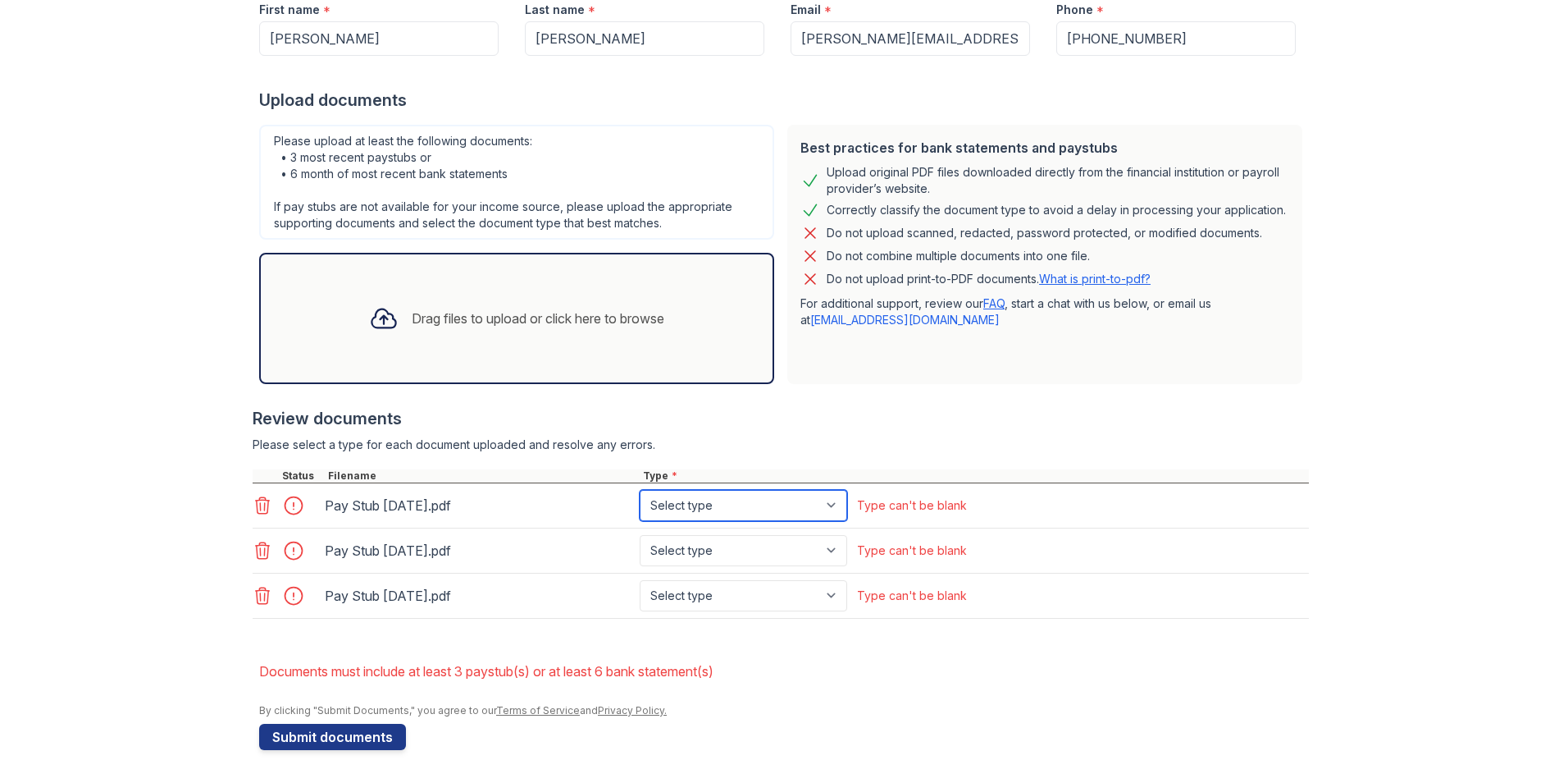
click at [832, 504] on select "Select type Paystub Bank Statement Offer Letter Tax Documents Benefit Award Let…" at bounding box center [744, 506] width 207 height 31
select select "paystub"
click at [640, 490] on select "Select type Paystub Bank Statement Offer Letter Tax Documents Benefit Award Let…" at bounding box center [744, 506] width 207 height 31
click at [829, 547] on select "Select type Paystub Bank Statement Offer Letter Tax Documents Benefit Award Let…" at bounding box center [744, 550] width 207 height 31
select select "paystub"
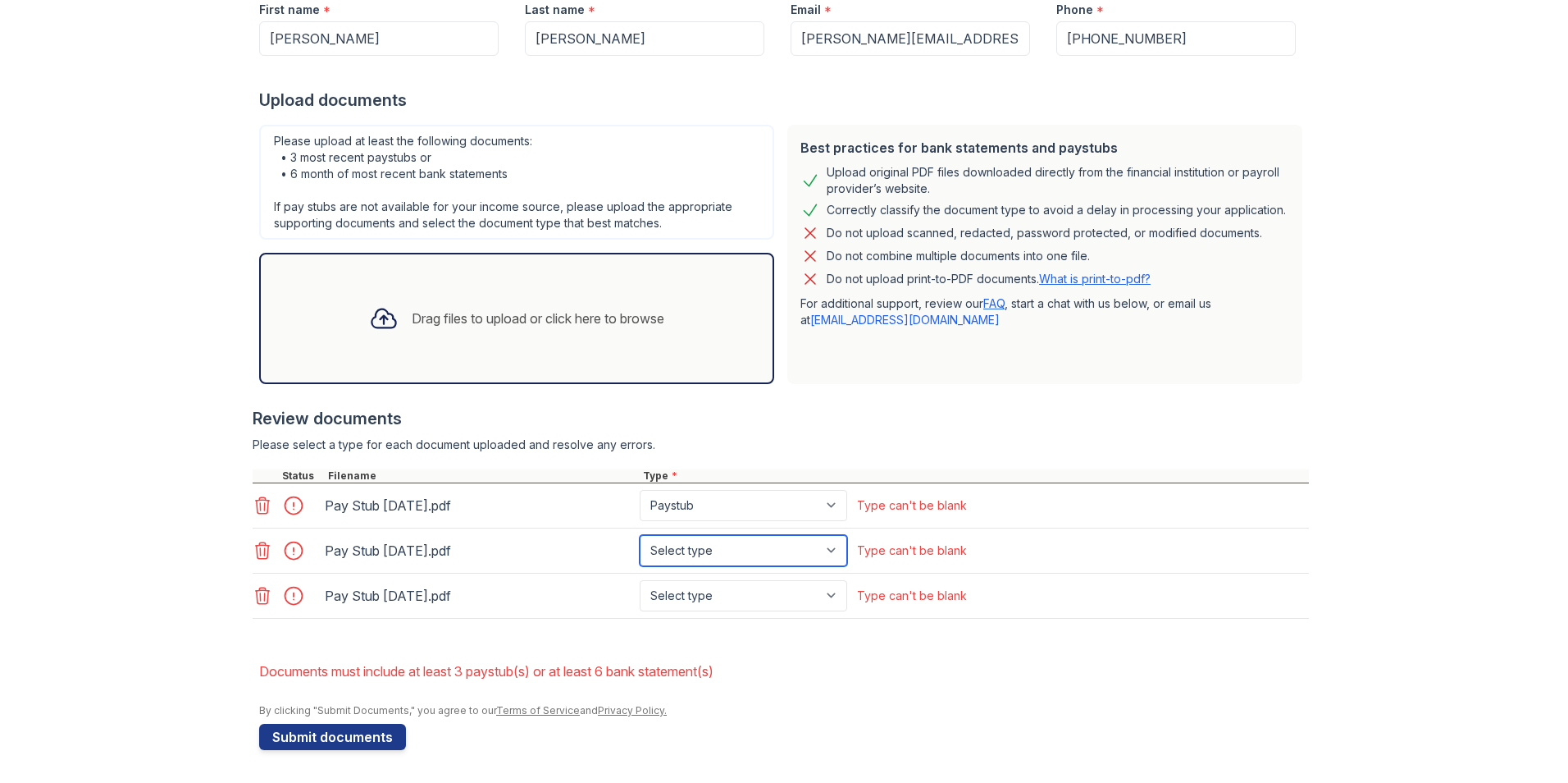
click at [640, 535] on select "Select type Paystub Bank Statement Offer Letter Tax Documents Benefit Award Let…" at bounding box center [744, 550] width 207 height 31
click at [833, 592] on select "Select type Paystub Bank Statement Offer Letter Tax Documents Benefit Award Let…" at bounding box center [744, 596] width 207 height 31
select select "paystub"
click at [640, 580] on select "Select type Paystub Bank Statement Offer Letter Tax Documents Benefit Award Let…" at bounding box center [744, 596] width 207 height 31
click at [287, 740] on button "Submit documents" at bounding box center [332, 737] width 146 height 26
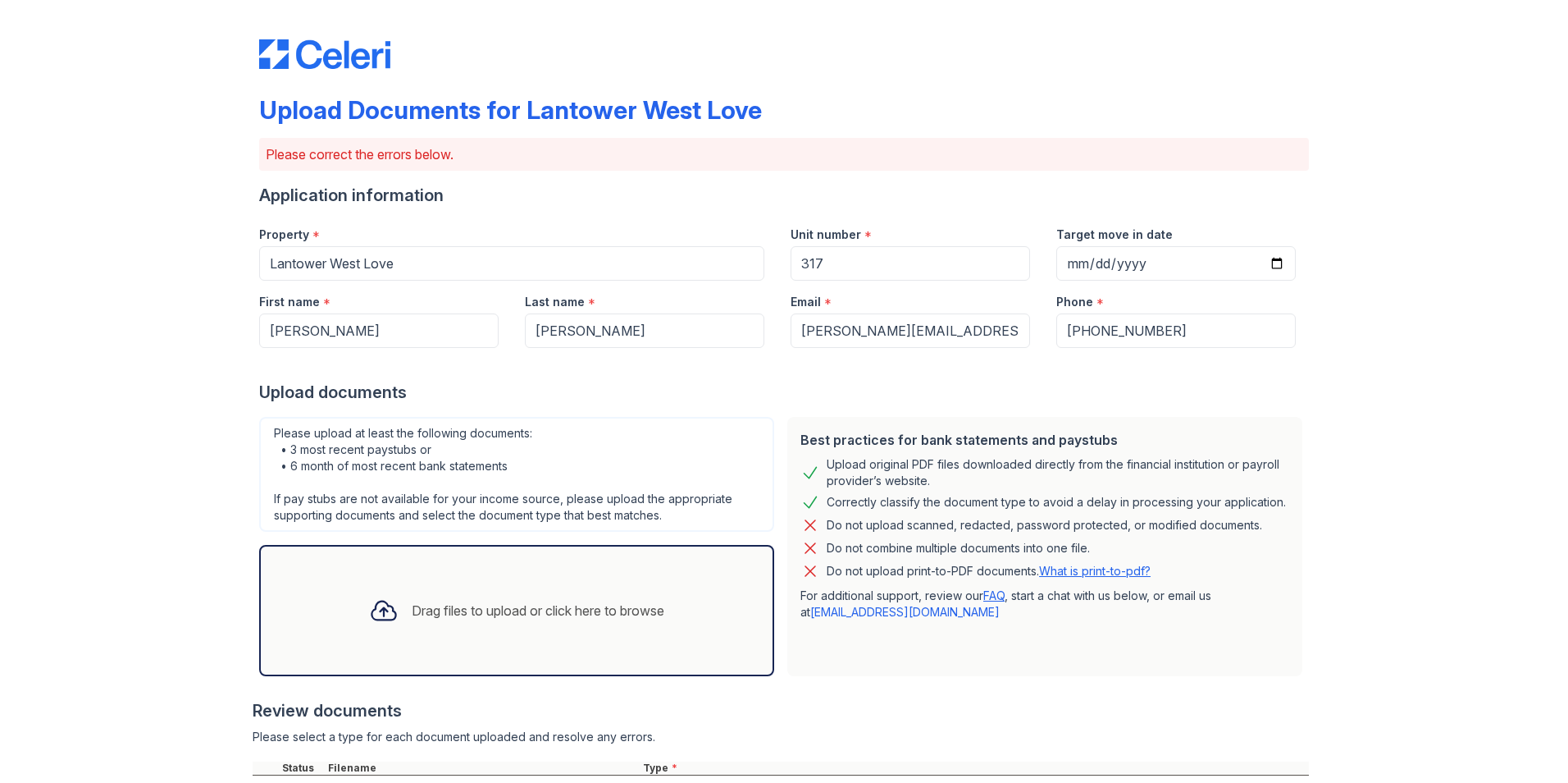
scroll to position [265, 0]
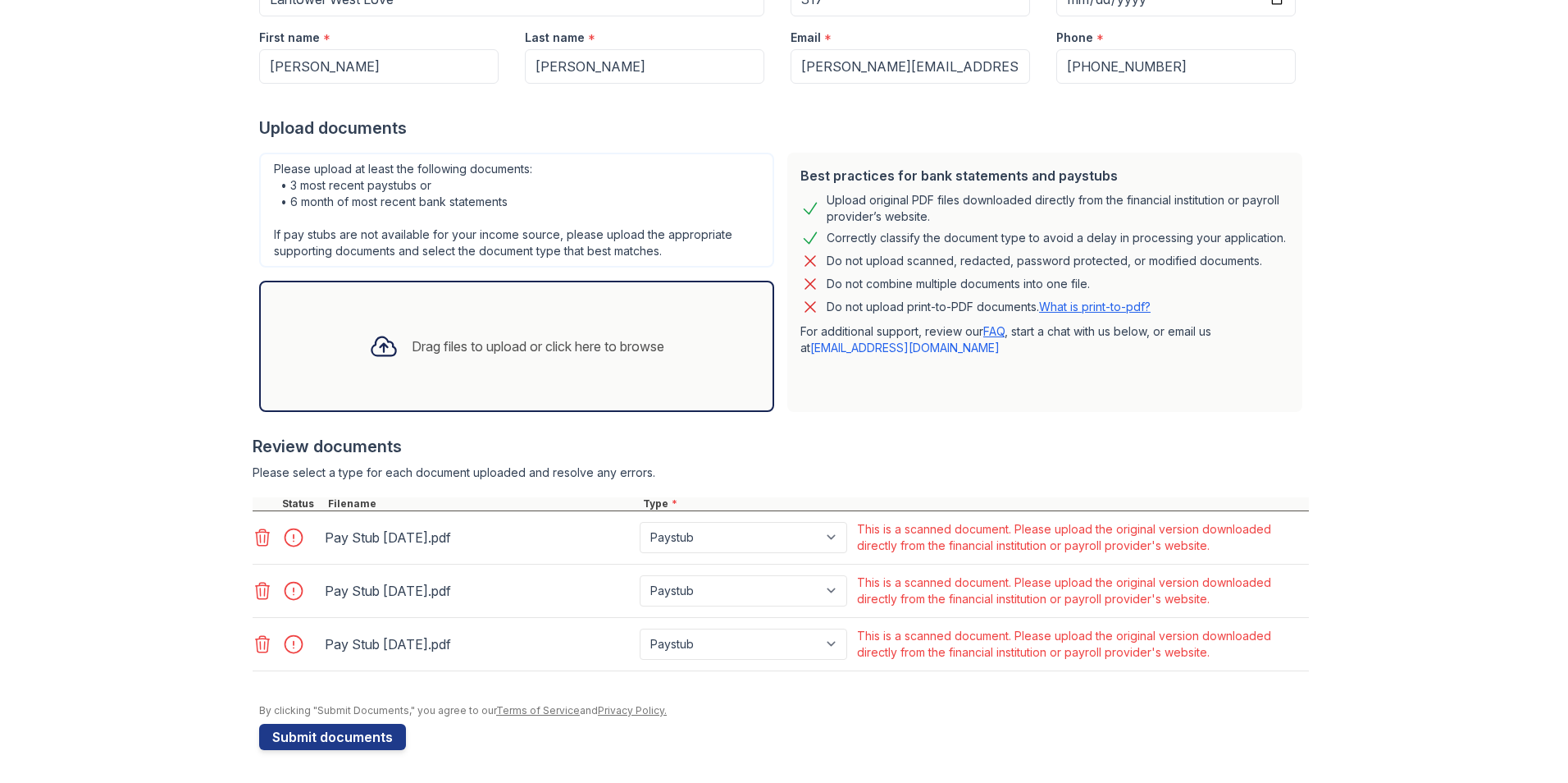
click at [260, 537] on icon at bounding box center [263, 537] width 20 height 20
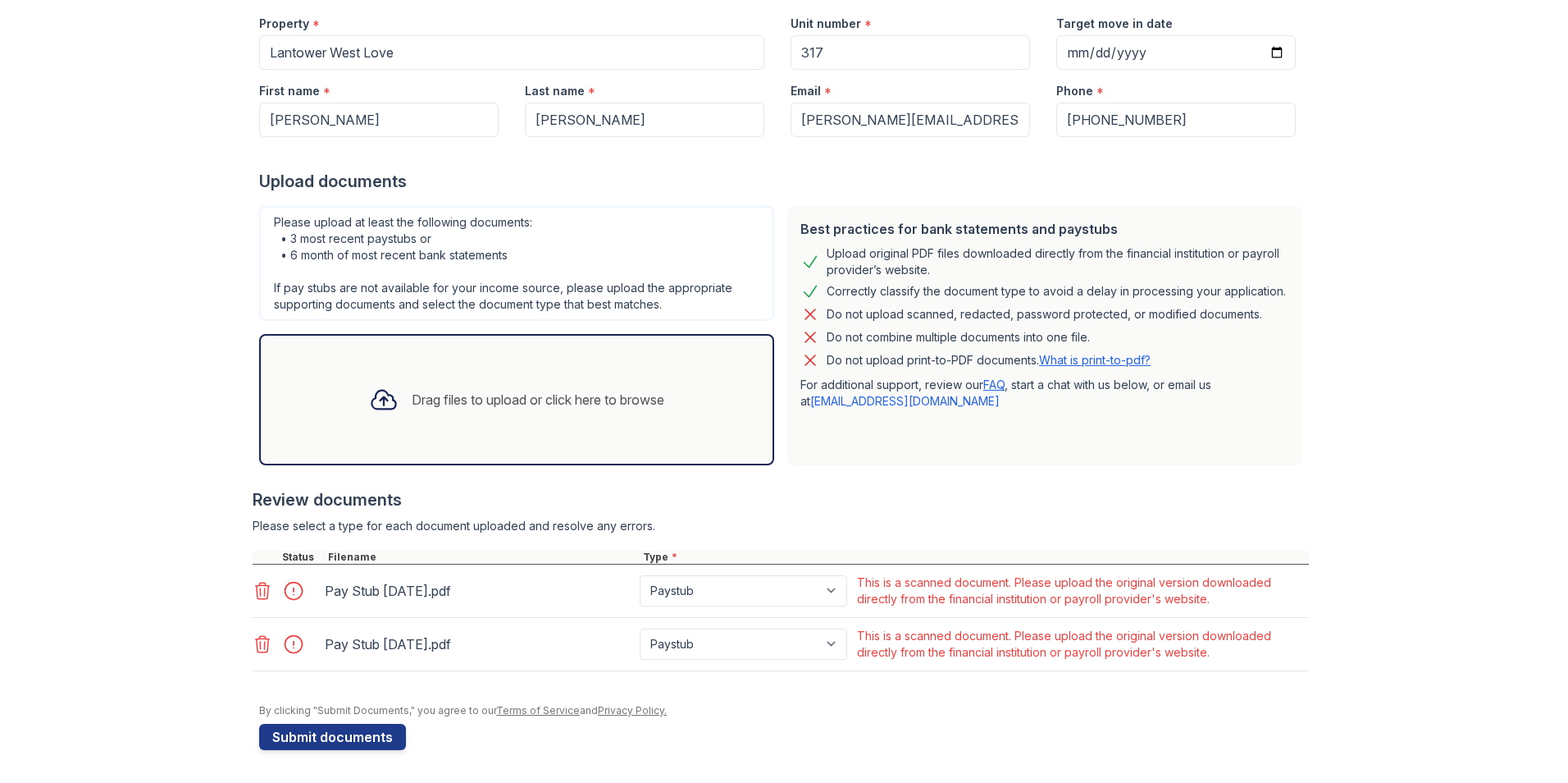
click at [255, 592] on icon at bounding box center [263, 591] width 20 height 20
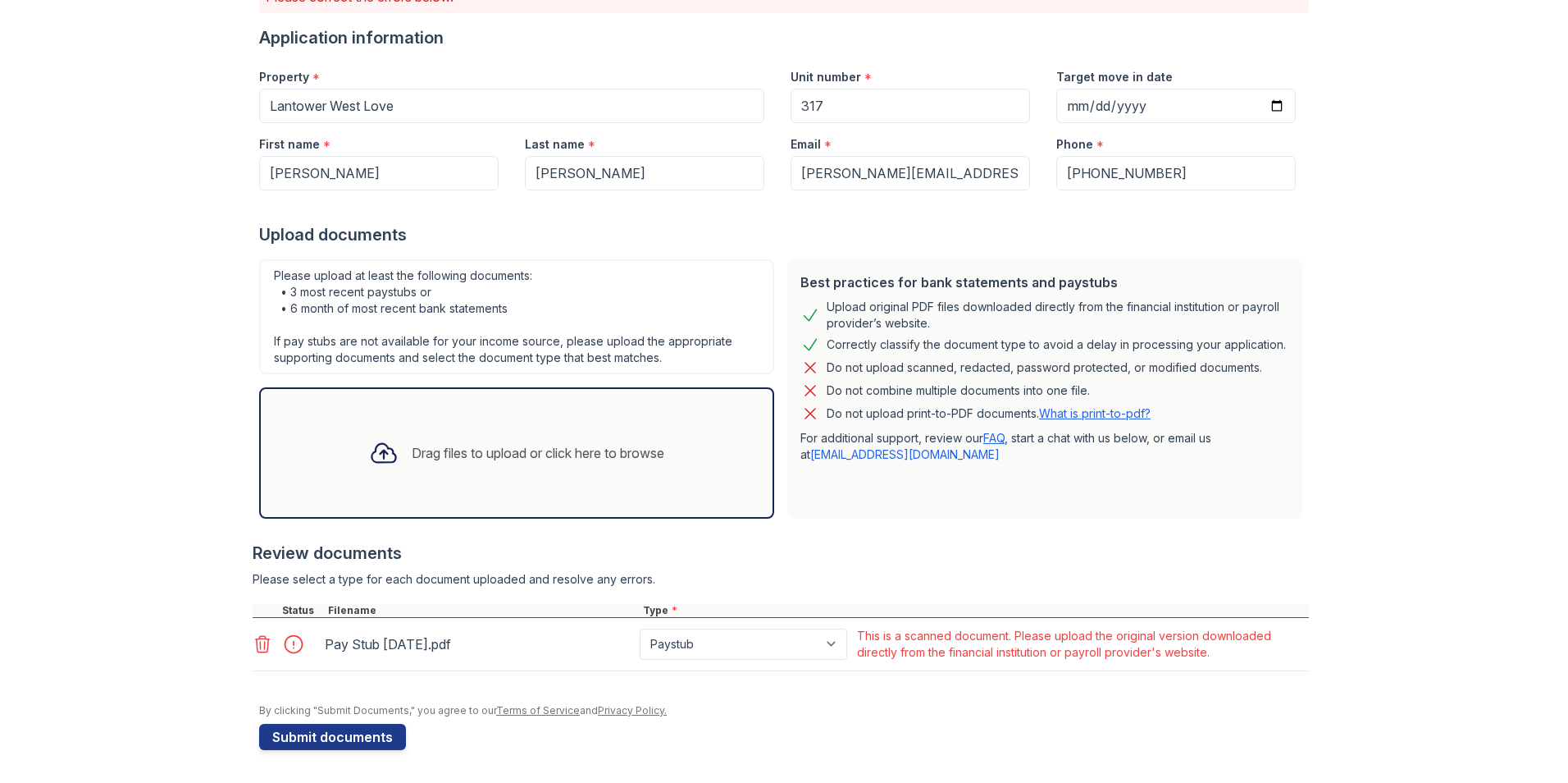
click at [253, 647] on icon at bounding box center [263, 644] width 20 height 20
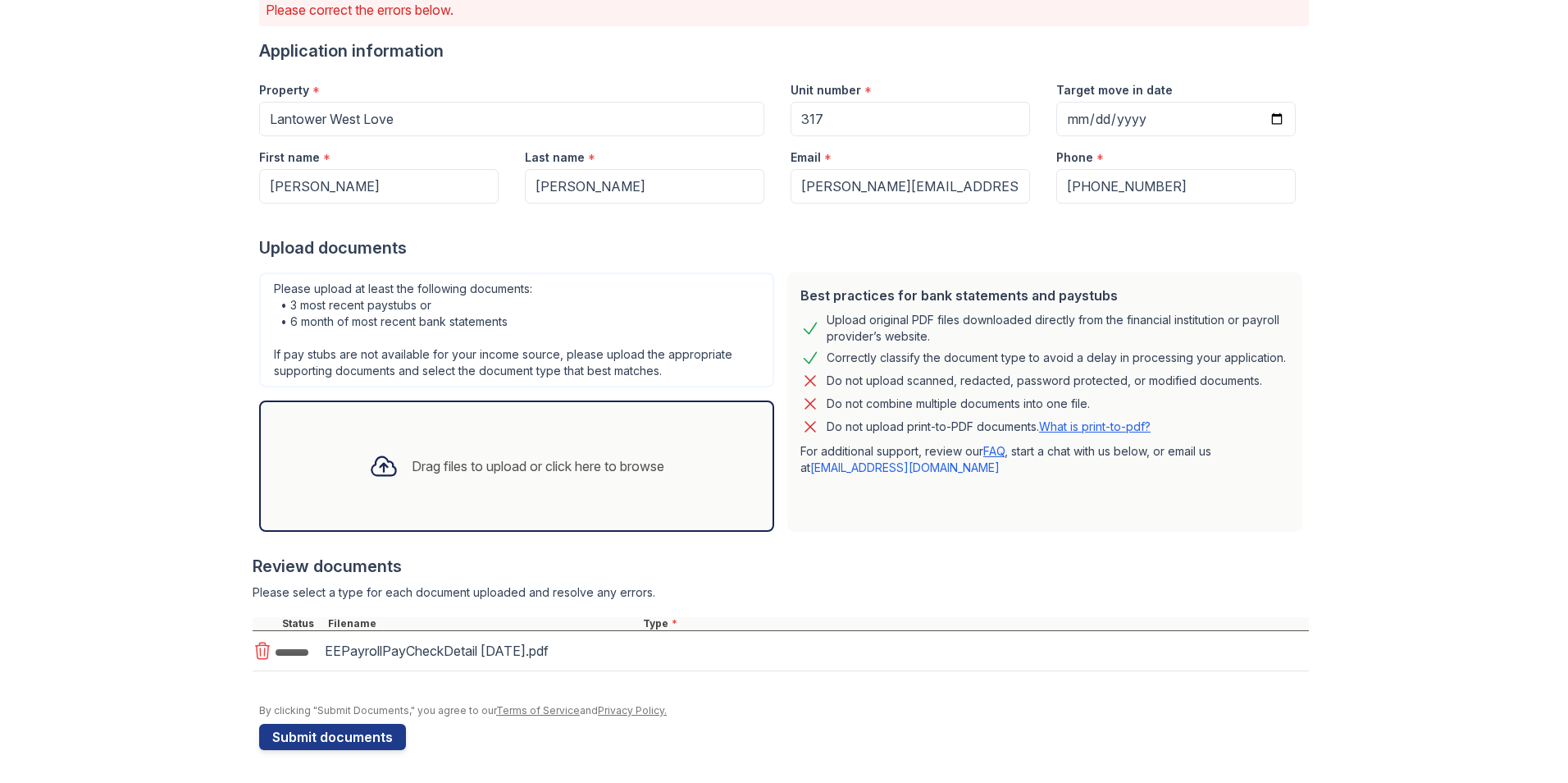
scroll to position [149, 0]
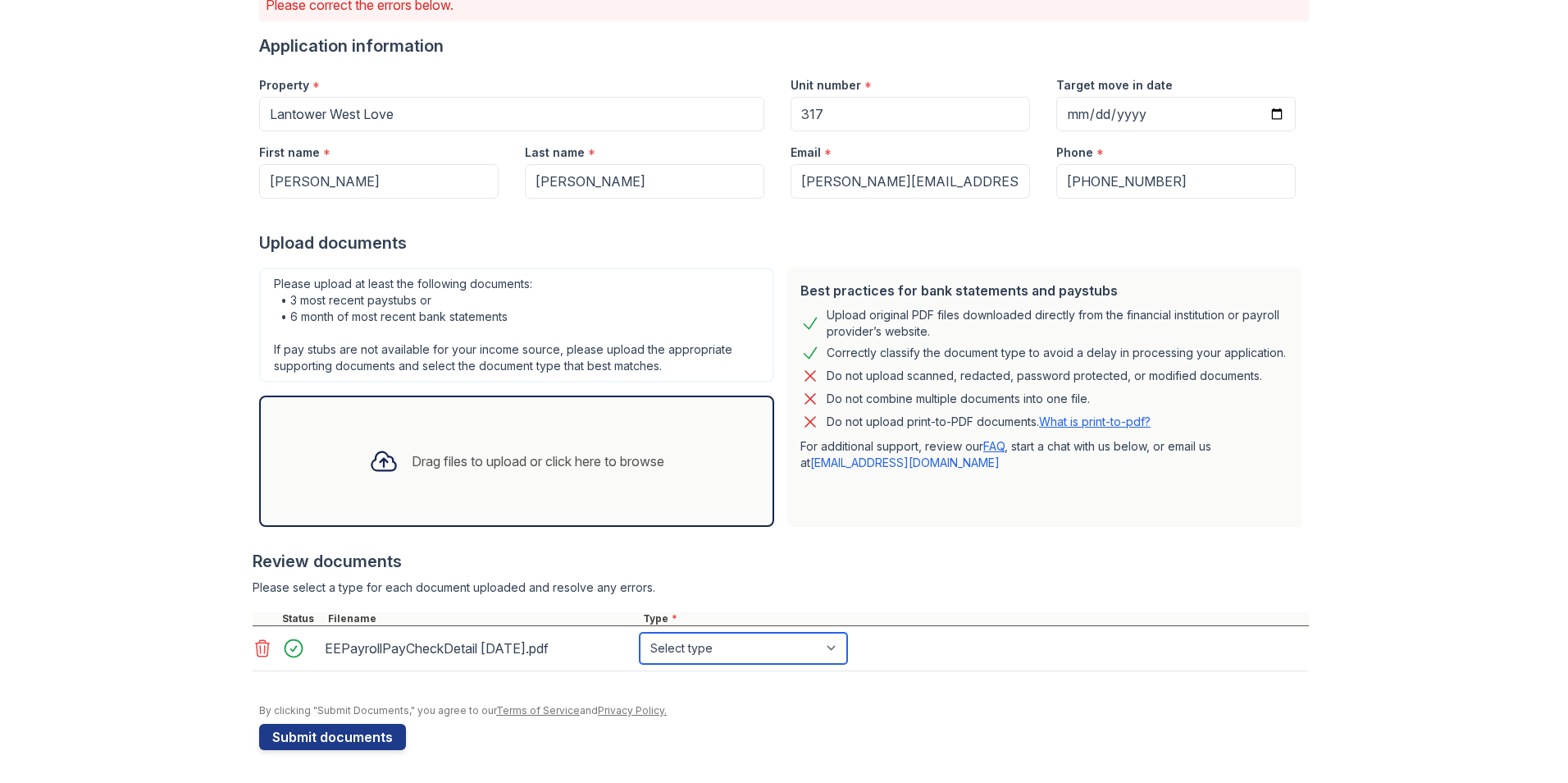
click at [834, 650] on select "Select type Paystub Bank Statement Offer Letter Tax Documents Benefit Award Let…" at bounding box center [744, 648] width 207 height 31
select select "paystub"
click at [640, 633] on select "Select type Paystub Bank Statement Offer Letter Tax Documents Benefit Award Let…" at bounding box center [744, 648] width 207 height 31
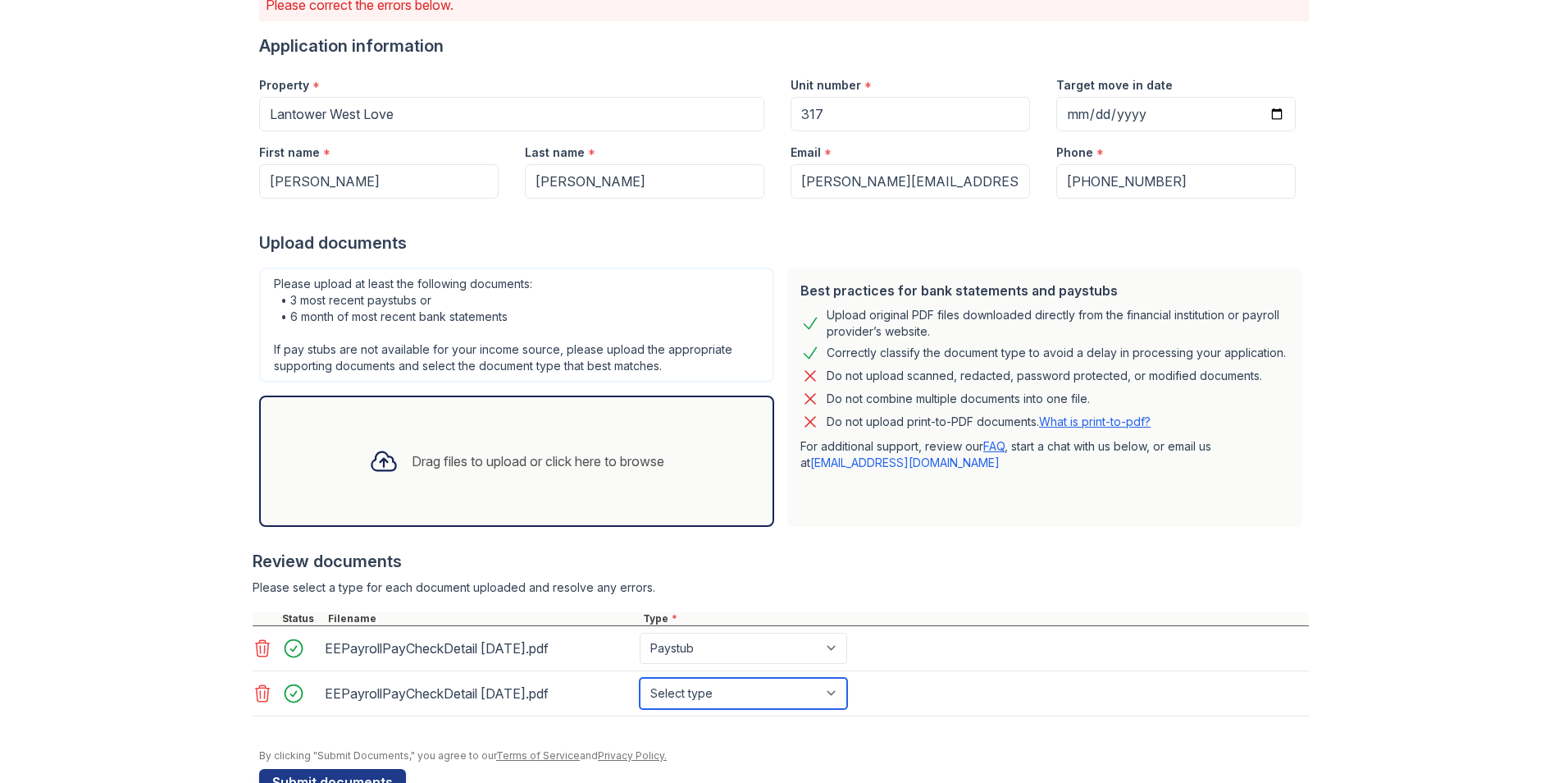
click at [830, 691] on select "Select type Paystub Bank Statement Offer Letter Tax Documents Benefit Award Let…" at bounding box center [744, 693] width 207 height 31
select select "paystub"
click at [640, 678] on select "Select type Paystub Bank Statement Offer Letter Tax Documents Benefit Award Let…" at bounding box center [744, 693] width 207 height 31
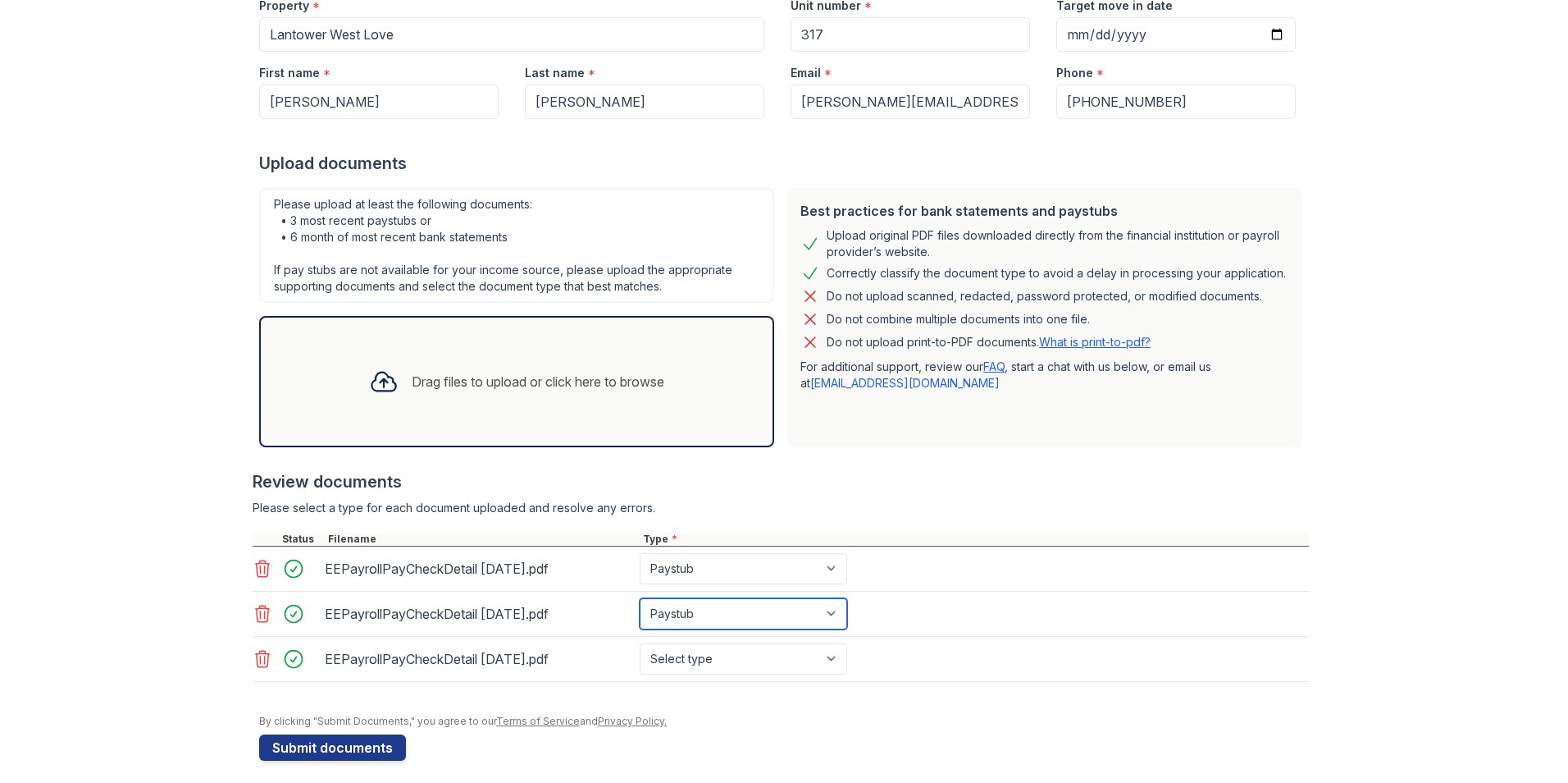
scroll to position [235, 0]
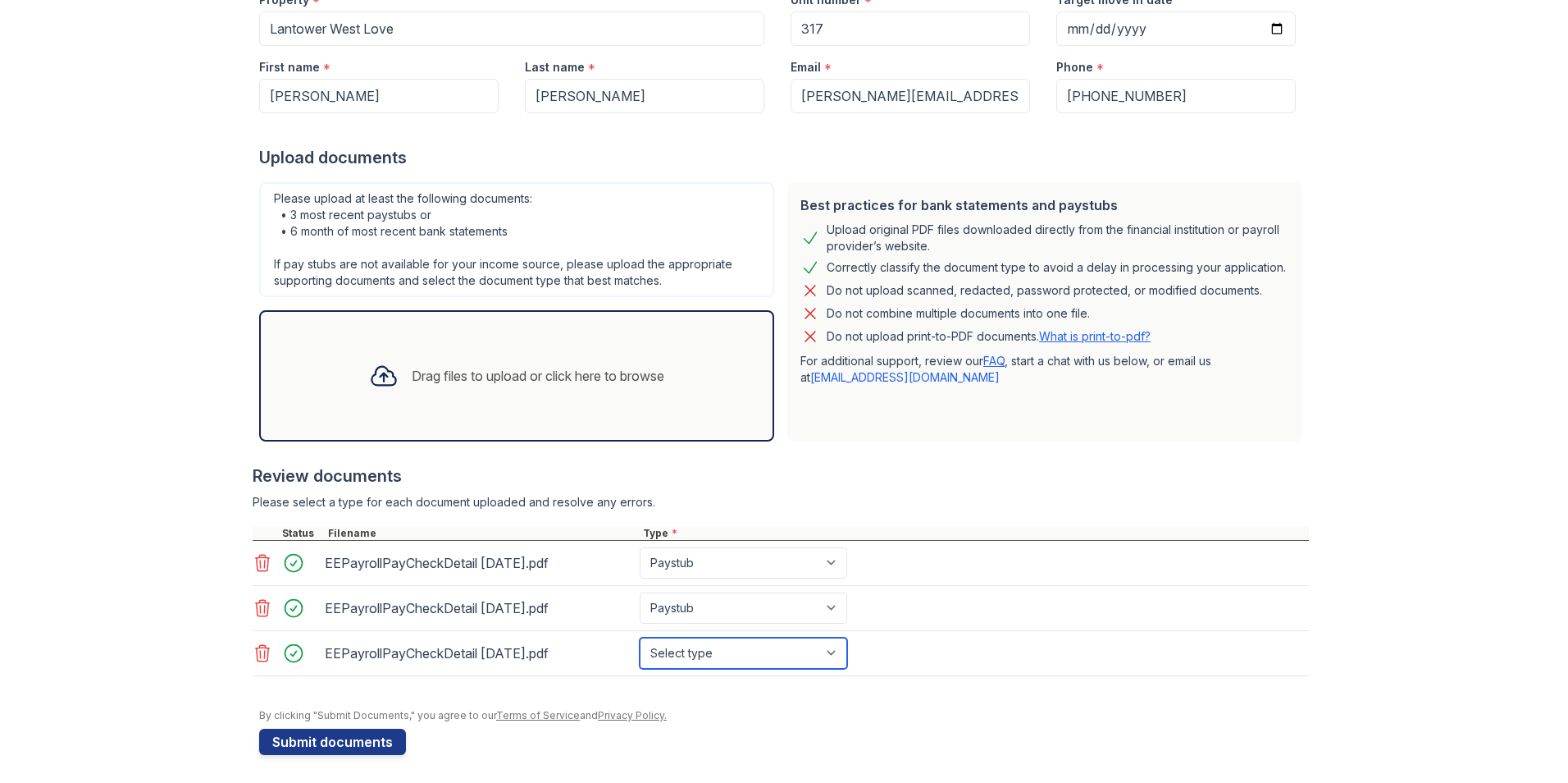
click at [826, 653] on select "Select type Paystub Bank Statement Offer Letter Tax Documents Benefit Award Let…" at bounding box center [744, 653] width 207 height 31
select select "paystub"
click at [640, 637] on select "Select type Paystub Bank Statement Offer Letter Tax Documents Benefit Award Let…" at bounding box center [744, 653] width 207 height 31
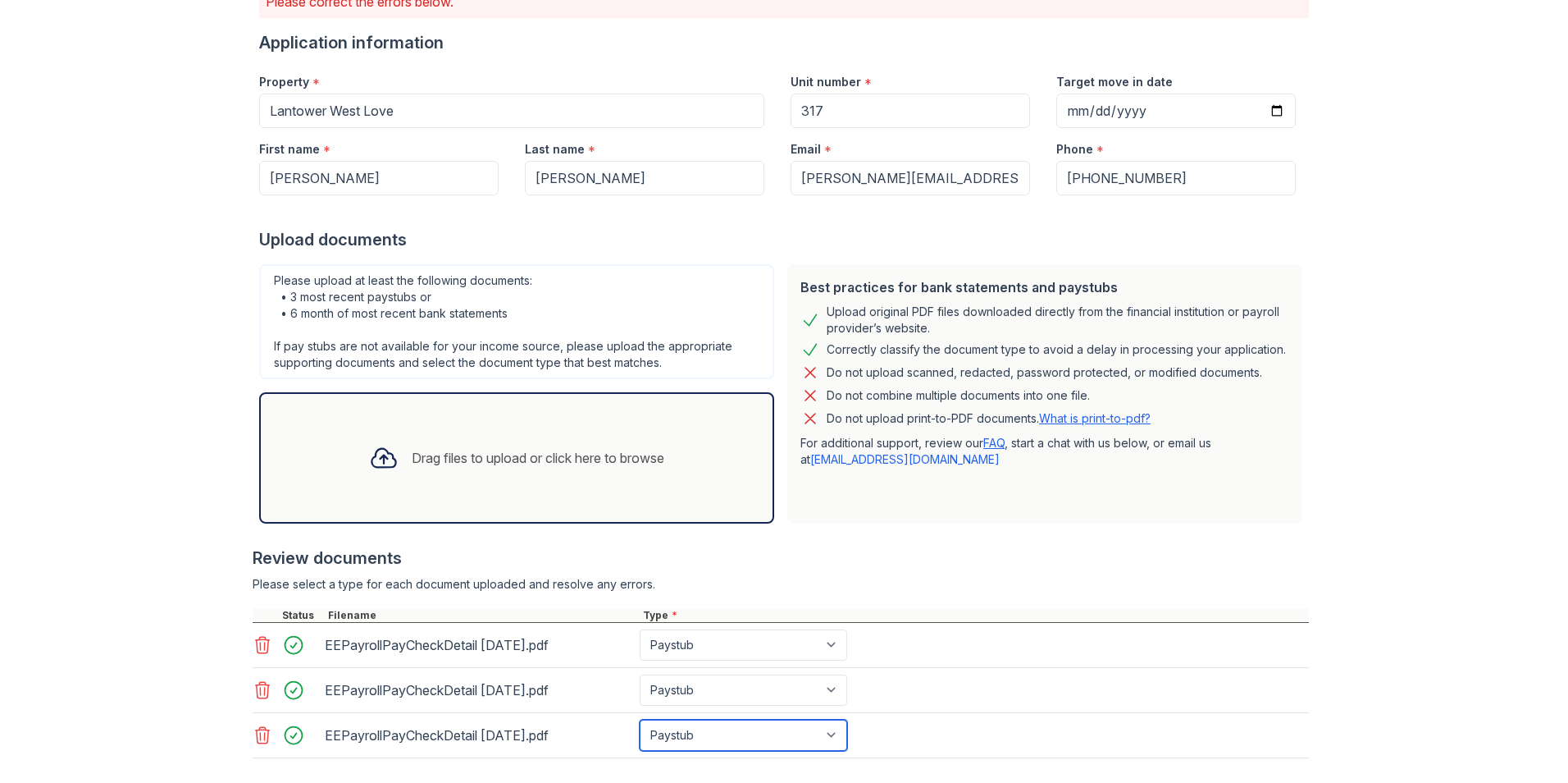
scroll to position [239, 0]
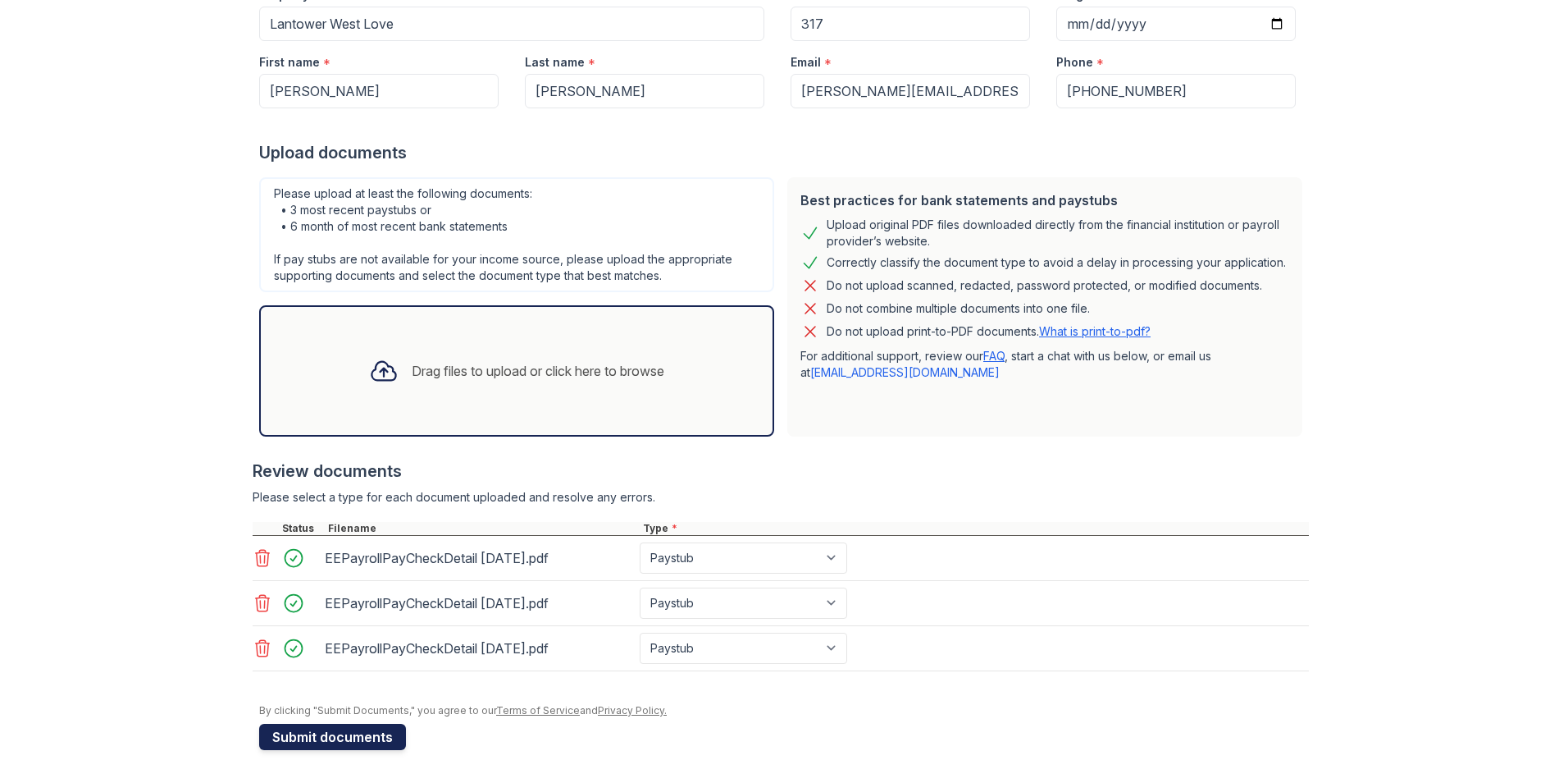
click at [357, 733] on button "Submit documents" at bounding box center [332, 737] width 146 height 26
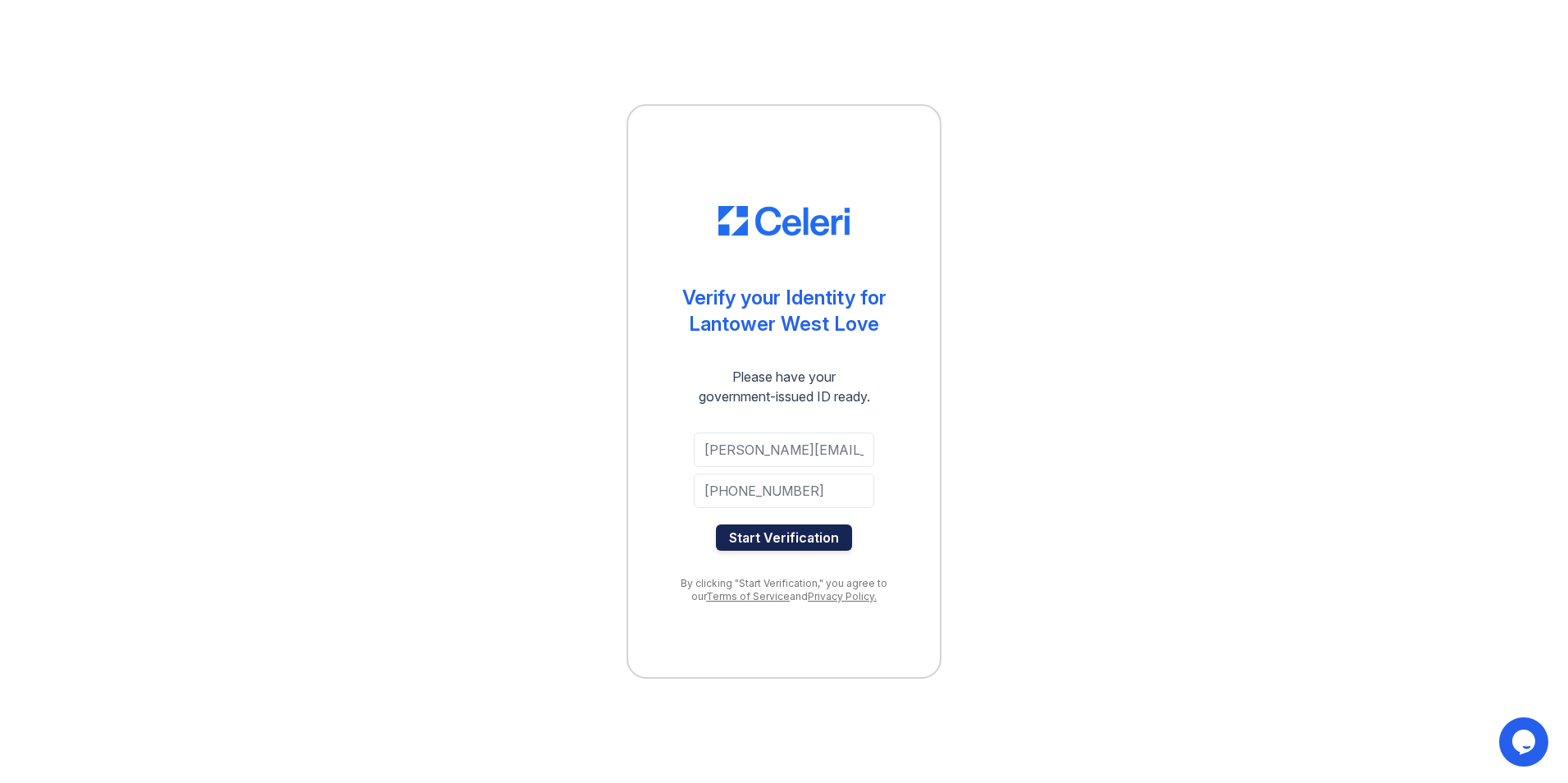
click at [835, 537] on button "Start Verification" at bounding box center [784, 537] width 136 height 26
